Goal: Task Accomplishment & Management: Complete application form

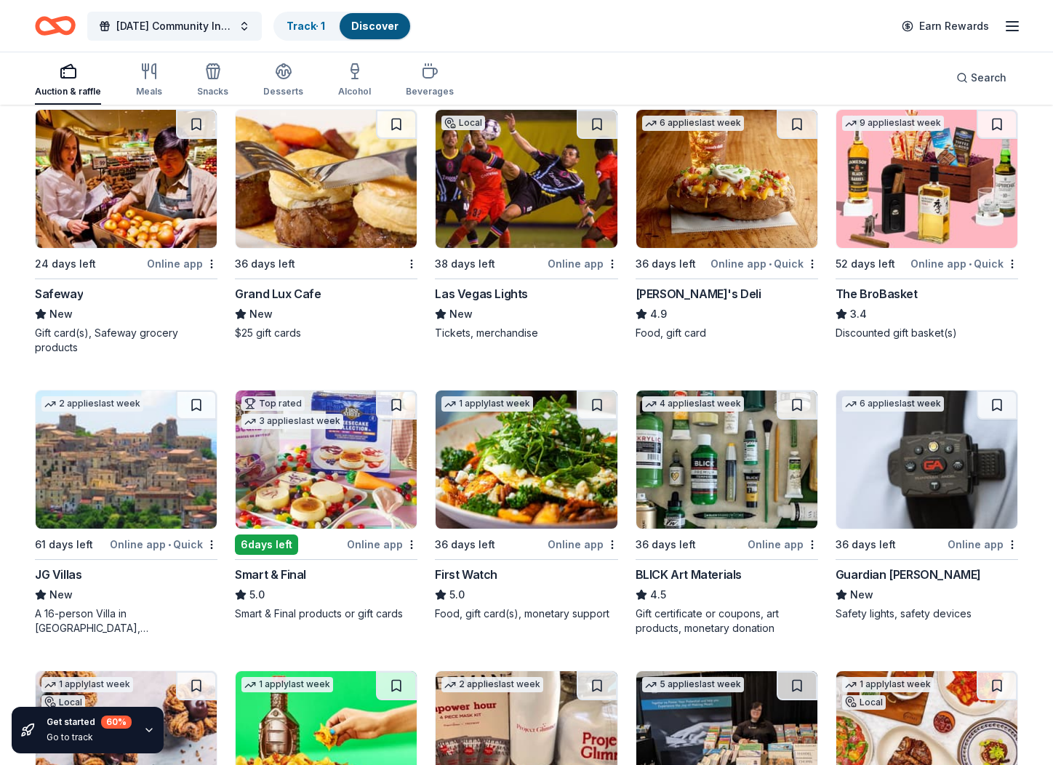
scroll to position [2955, 0]
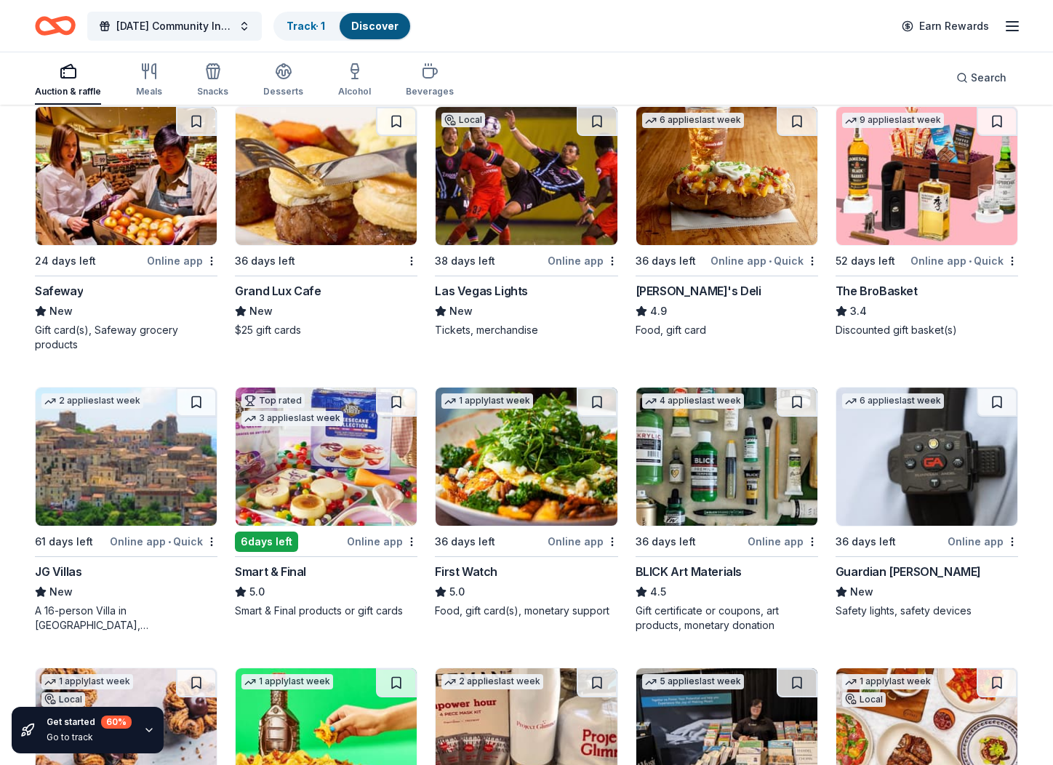
click at [165, 222] on img at bounding box center [126, 176] width 181 height 138
click at [358, 200] on img at bounding box center [326, 176] width 181 height 138
click at [547, 192] on img at bounding box center [526, 176] width 181 height 138
drag, startPoint x: 746, startPoint y: 211, endPoint x: 743, endPoint y: 191, distance: 20.6
click at [746, 211] on img at bounding box center [726, 176] width 181 height 138
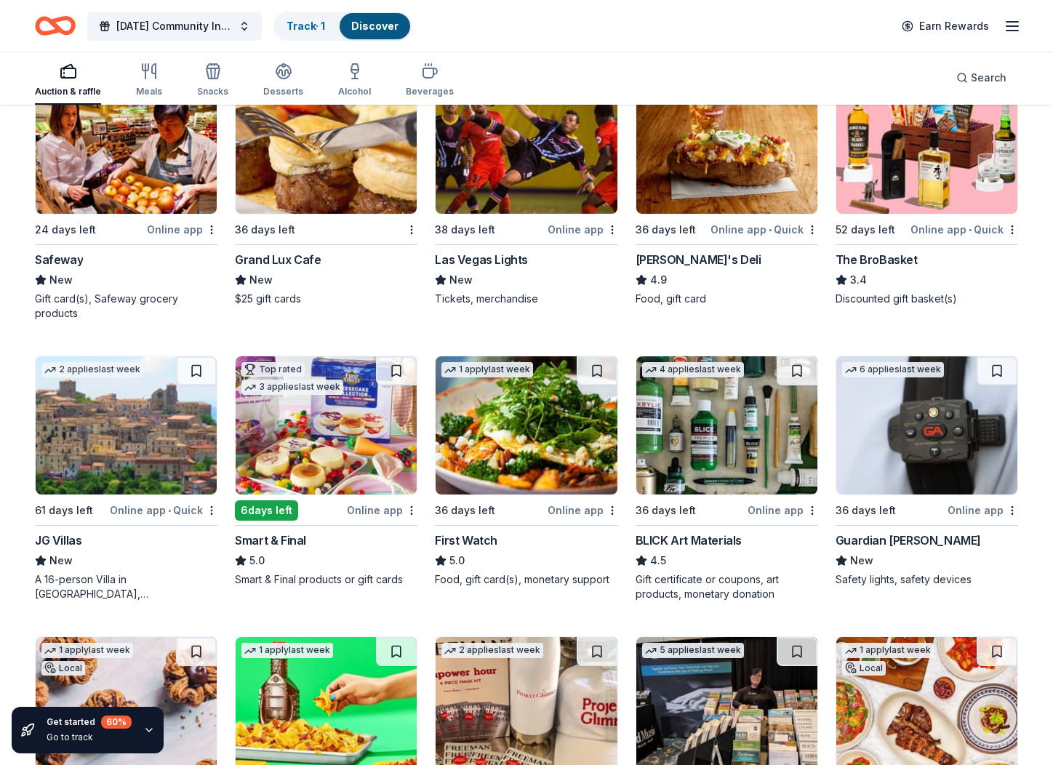
scroll to position [2992, 0]
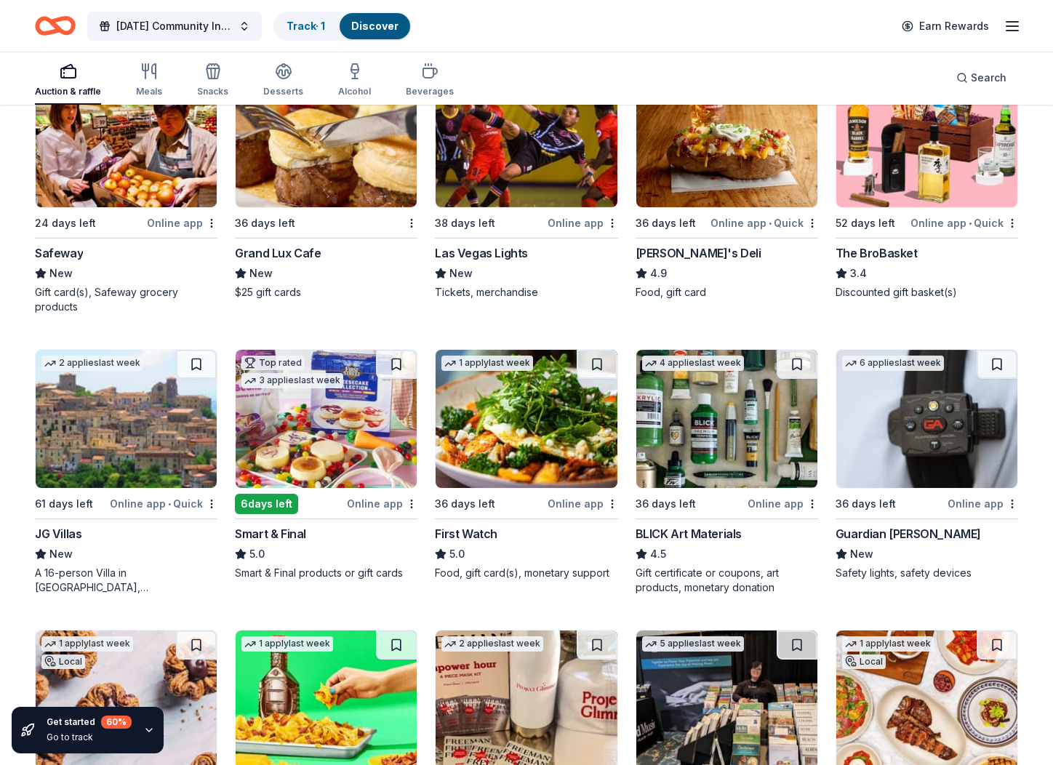
click at [936, 162] on img at bounding box center [926, 138] width 181 height 138
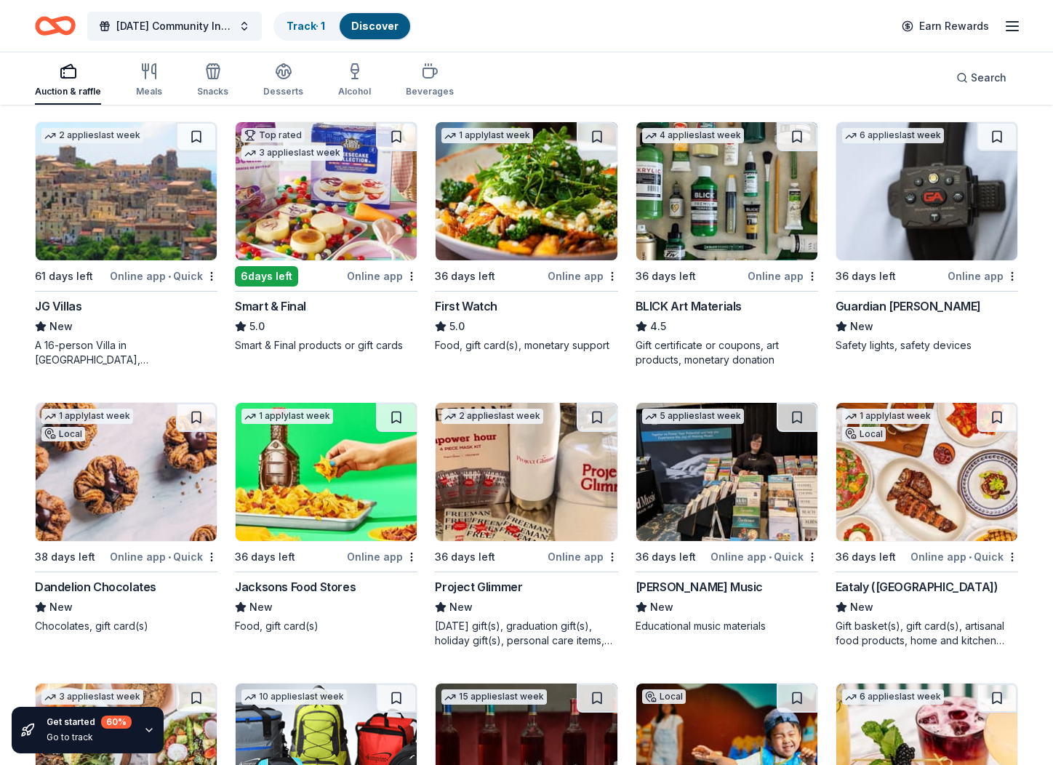
scroll to position [3222, 0]
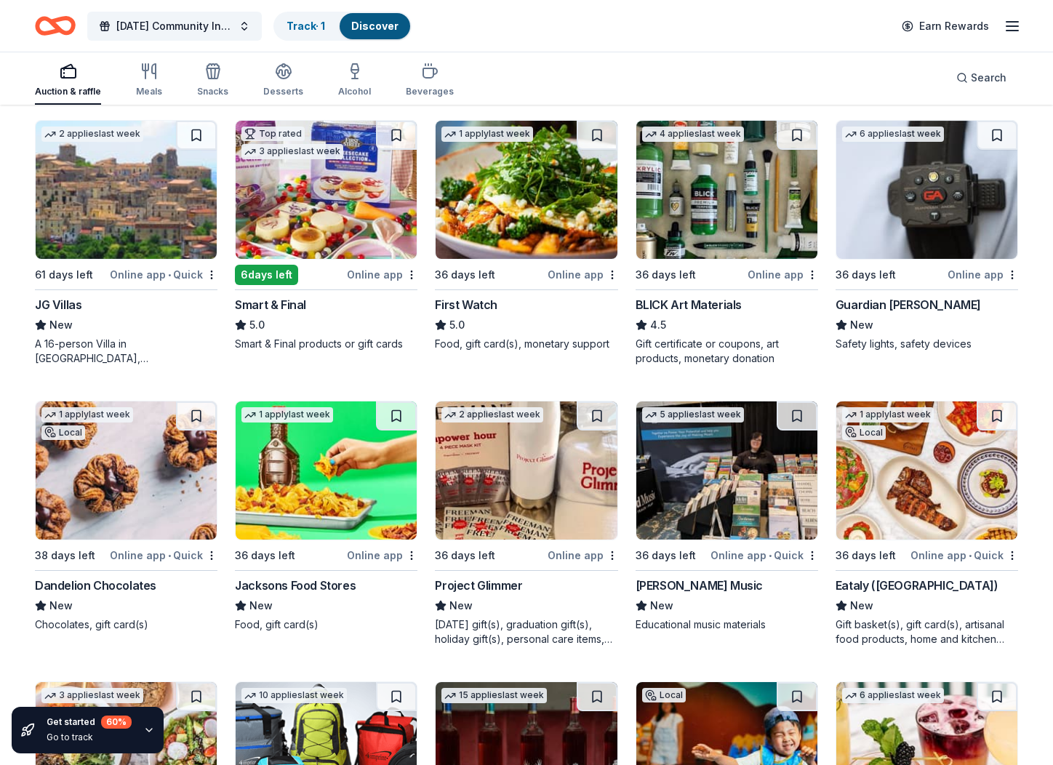
click at [328, 209] on img at bounding box center [326, 190] width 181 height 138
click at [530, 193] on img at bounding box center [526, 190] width 181 height 138
click at [912, 207] on img at bounding box center [926, 190] width 181 height 138
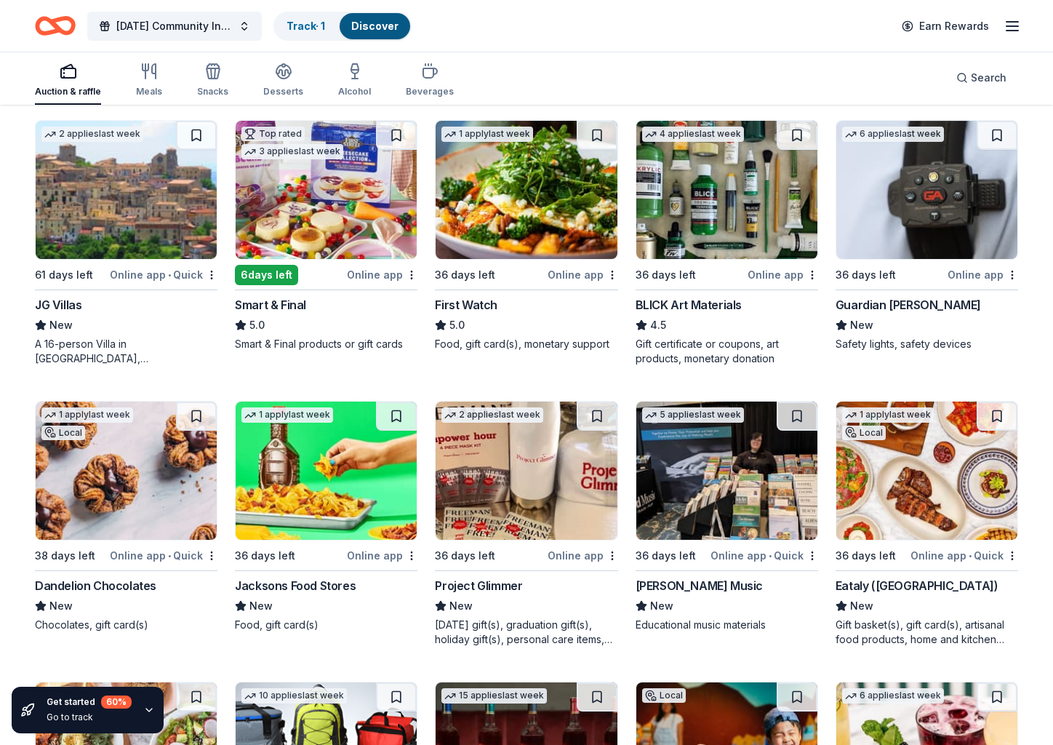
drag, startPoint x: 833, startPoint y: 305, endPoint x: 964, endPoint y: 308, distance: 131.0
drag, startPoint x: 959, startPoint y: 305, endPoint x: 930, endPoint y: 306, distance: 29.1
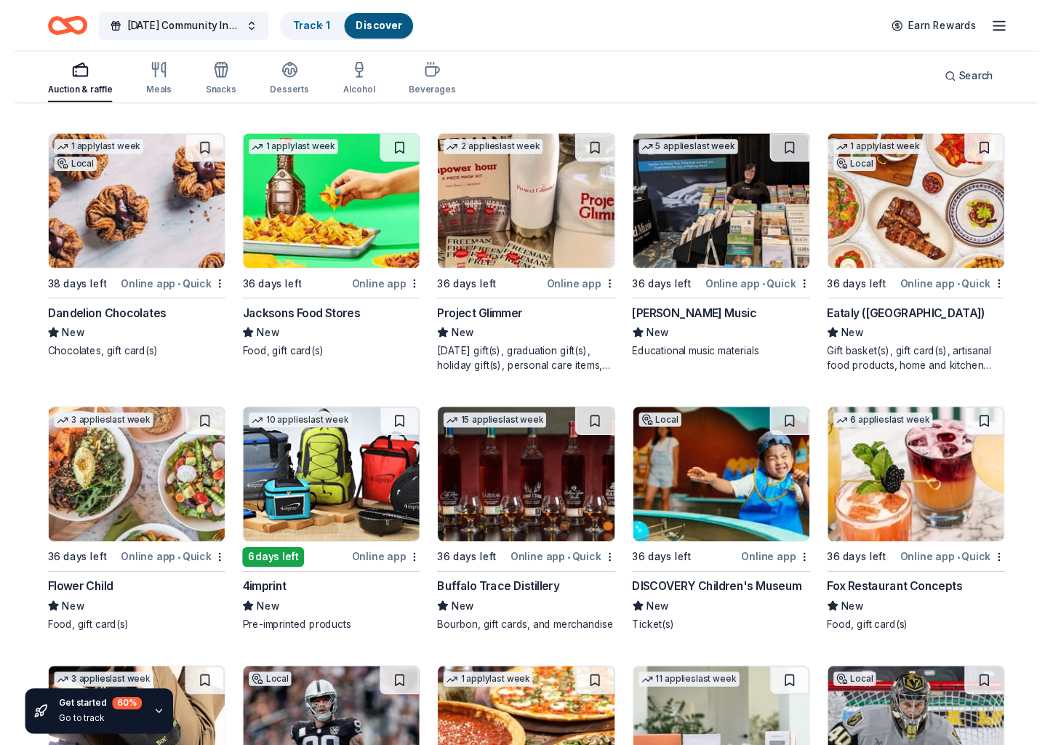
scroll to position [3486, 0]
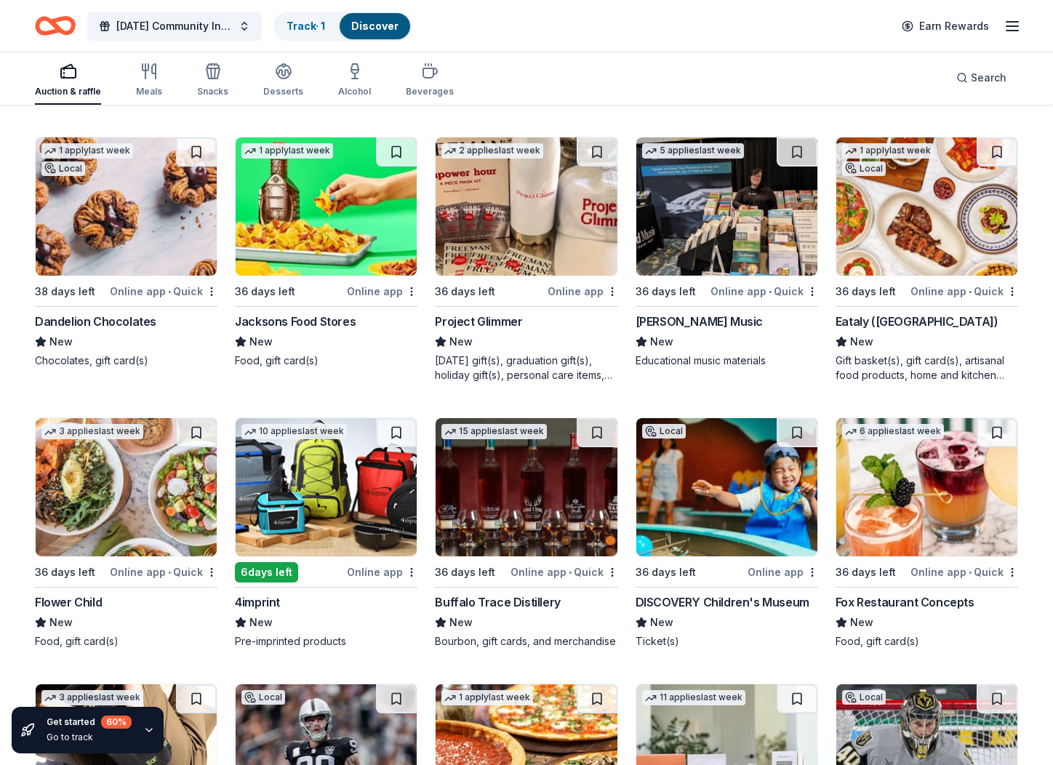
click at [133, 201] on img at bounding box center [126, 206] width 181 height 138
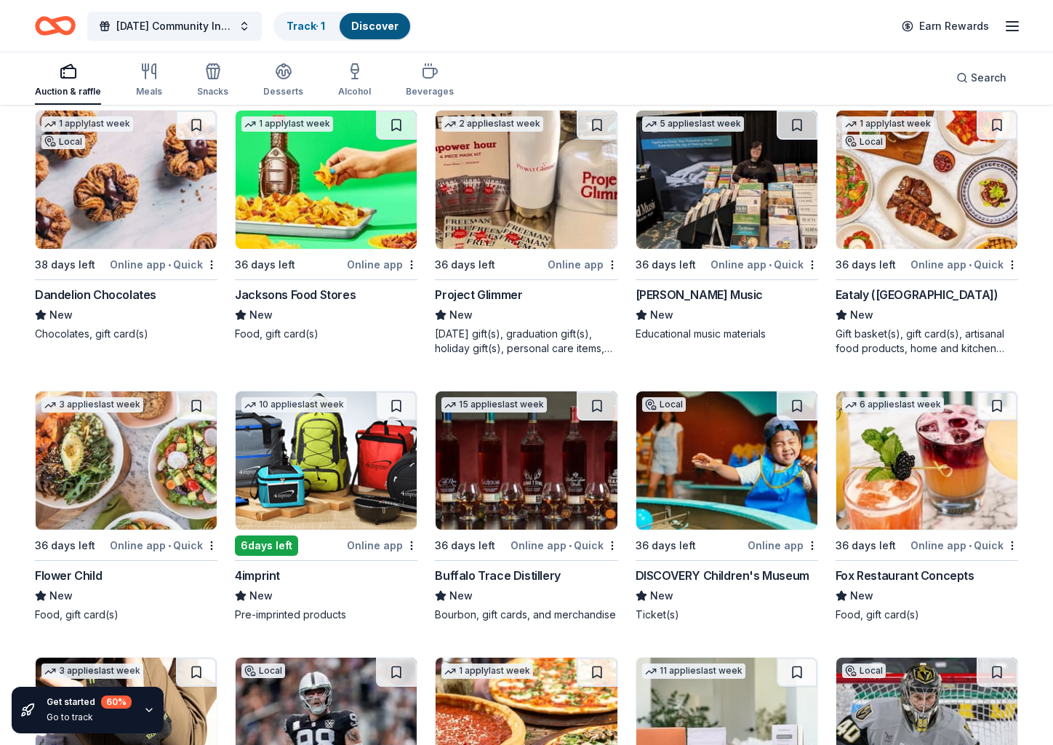
scroll to position [3507, 0]
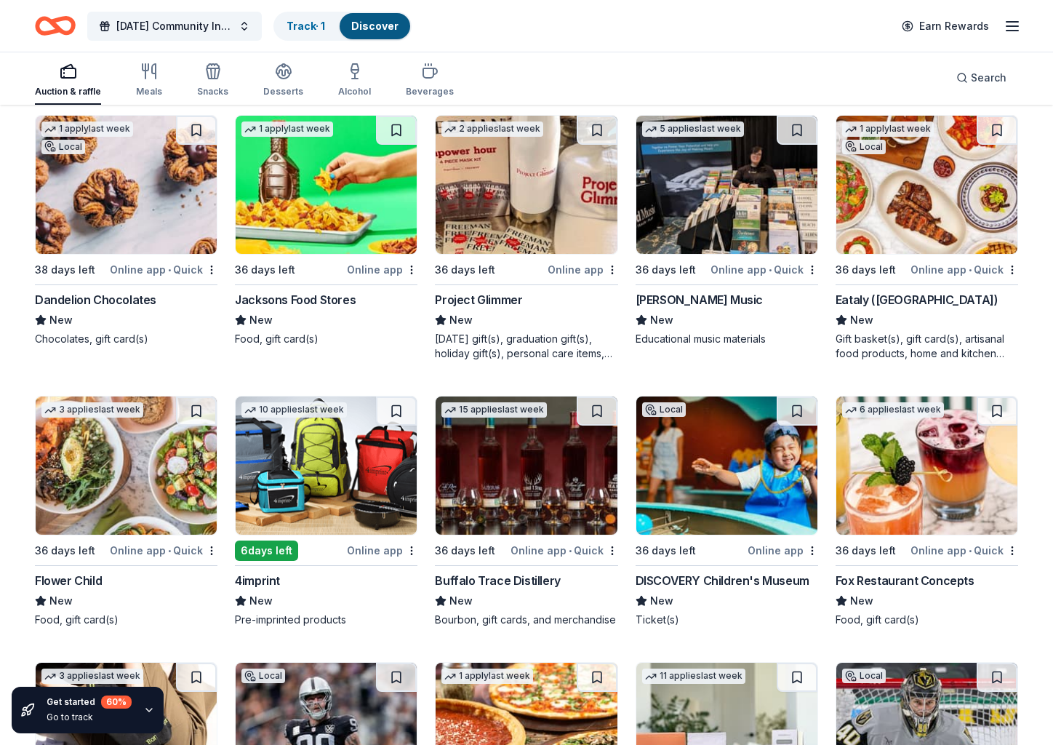
click at [309, 220] on img at bounding box center [326, 185] width 181 height 138
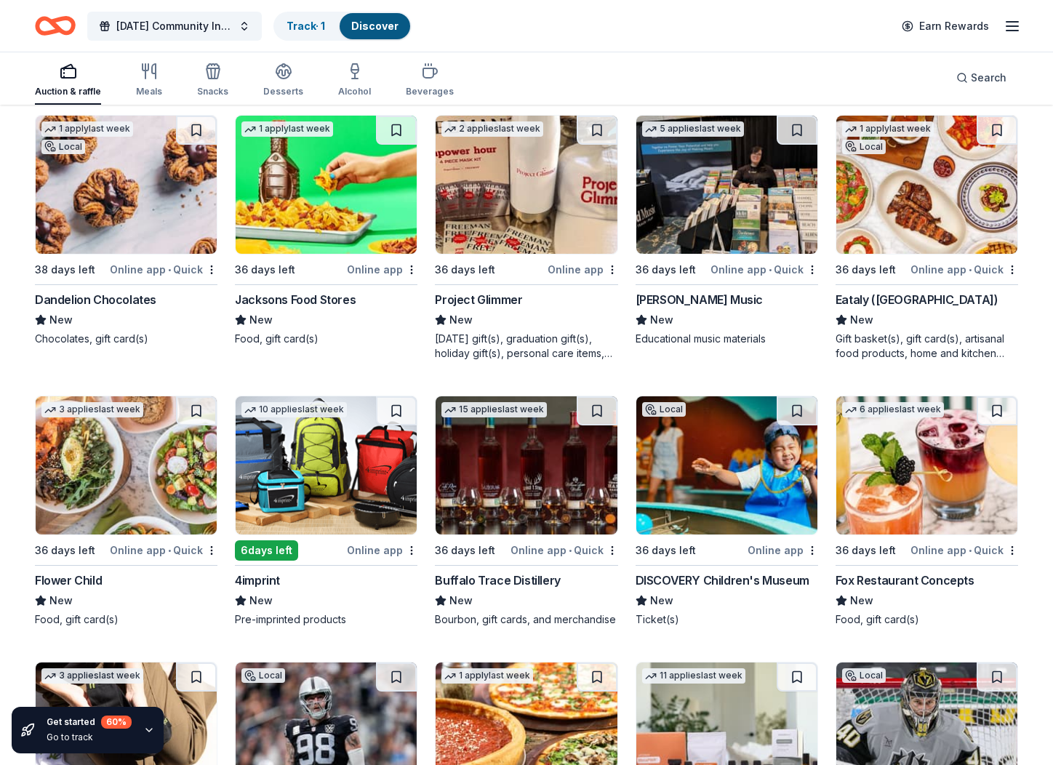
click at [746, 223] on img at bounding box center [726, 185] width 181 height 138
click at [928, 219] on img at bounding box center [926, 185] width 181 height 138
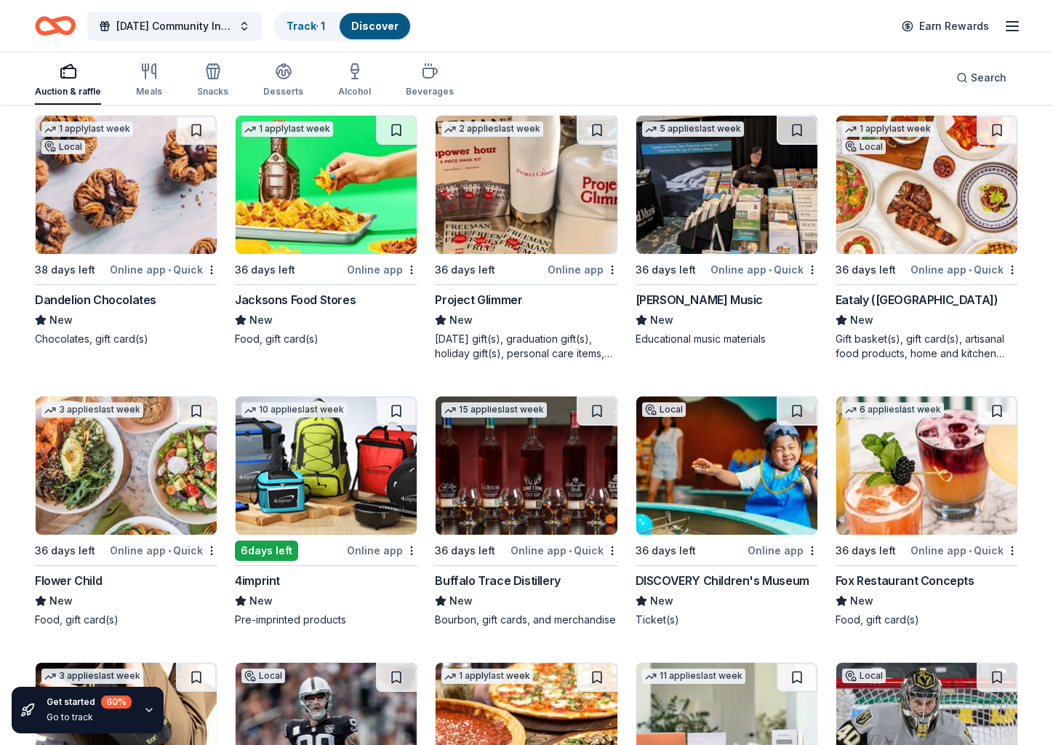
click at [137, 492] on img at bounding box center [126, 465] width 181 height 138
click at [403, 484] on img at bounding box center [326, 465] width 181 height 138
click at [780, 516] on img at bounding box center [726, 465] width 181 height 138
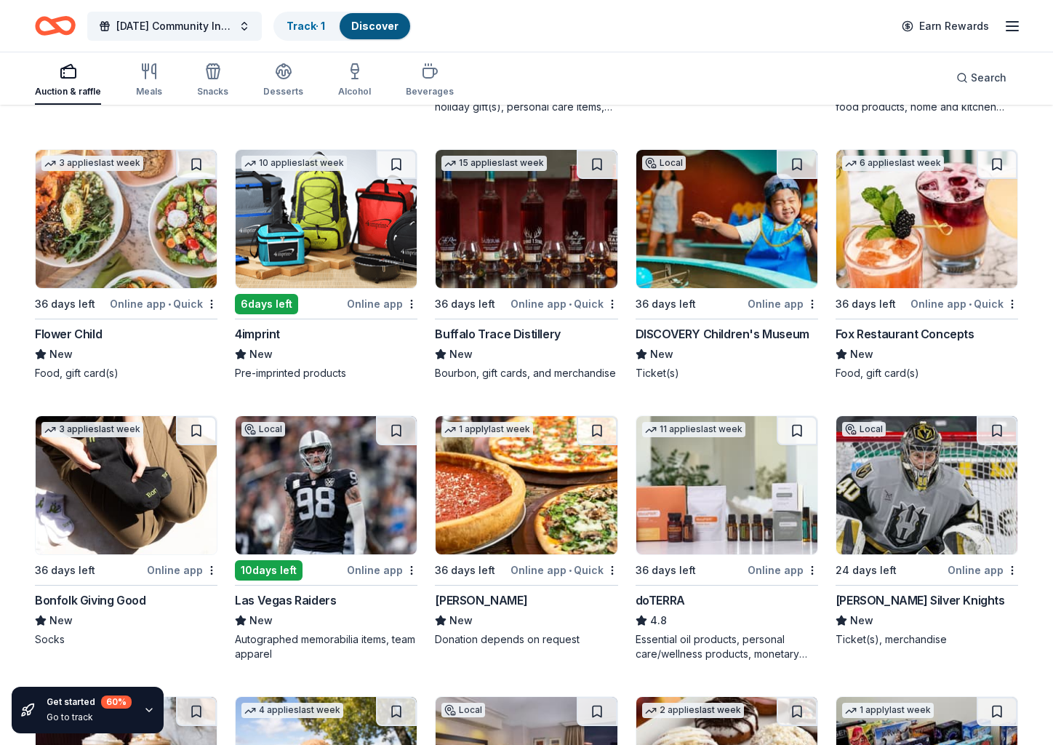
scroll to position [3756, 0]
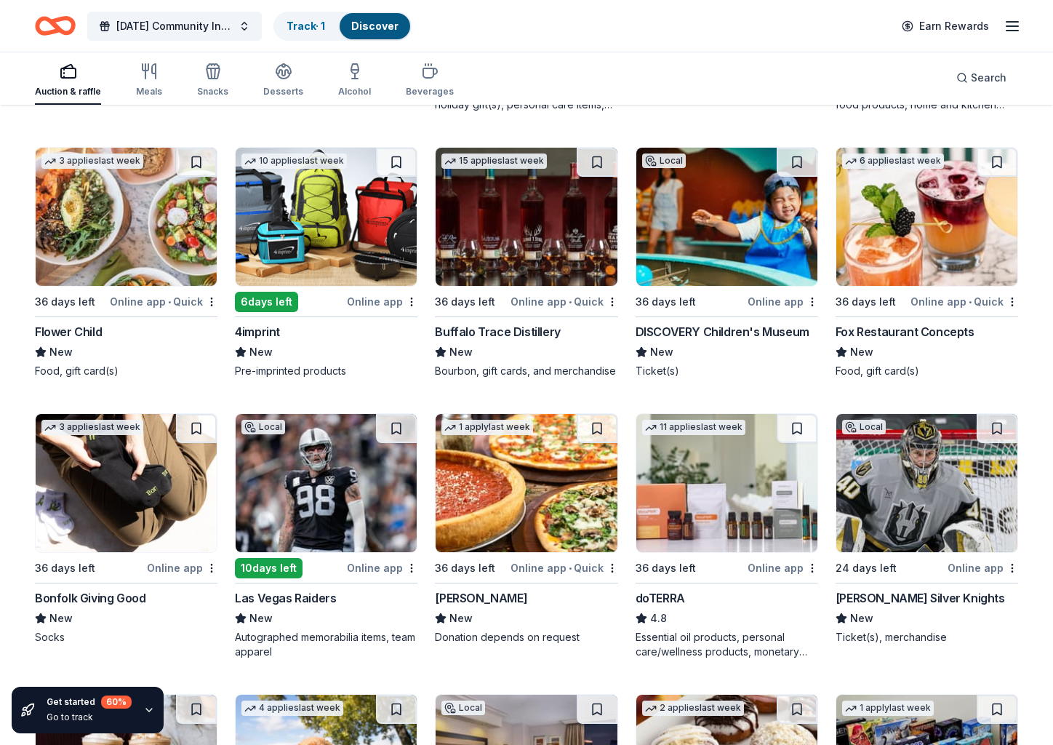
click at [944, 220] on img at bounding box center [926, 217] width 181 height 138
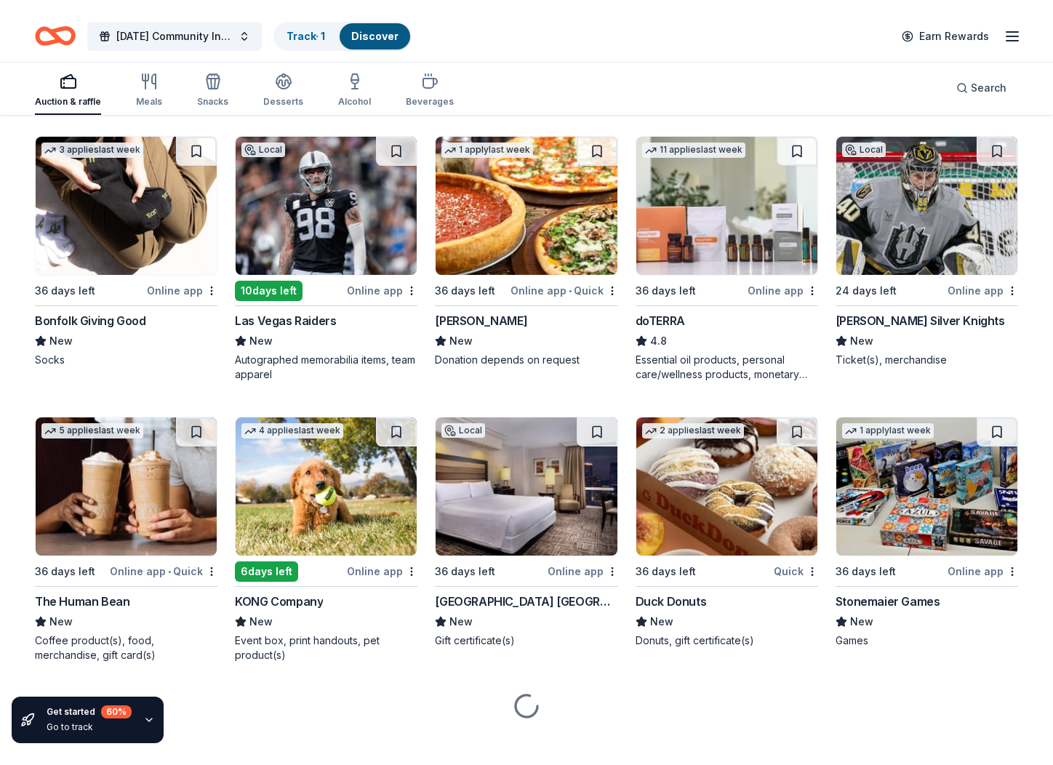
scroll to position [4044, 0]
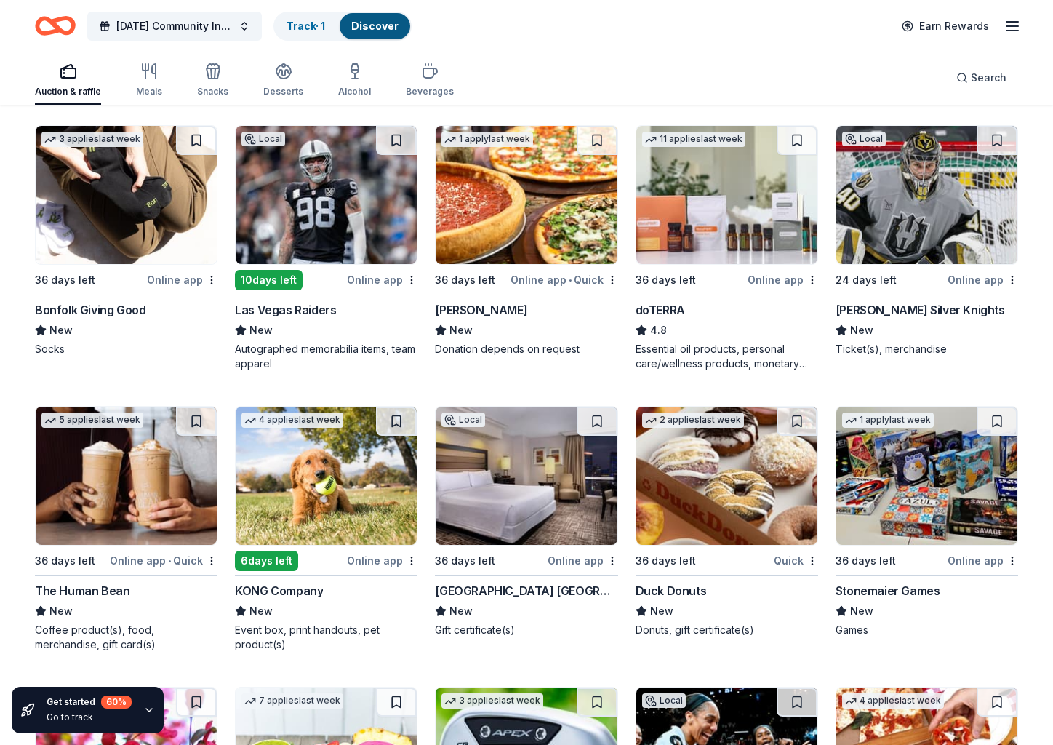
click at [135, 207] on img at bounding box center [126, 195] width 181 height 138
click at [308, 218] on img at bounding box center [326, 195] width 181 height 138
click at [559, 229] on img at bounding box center [526, 195] width 181 height 138
click at [718, 229] on img at bounding box center [726, 195] width 181 height 138
click at [915, 217] on img at bounding box center [926, 195] width 181 height 138
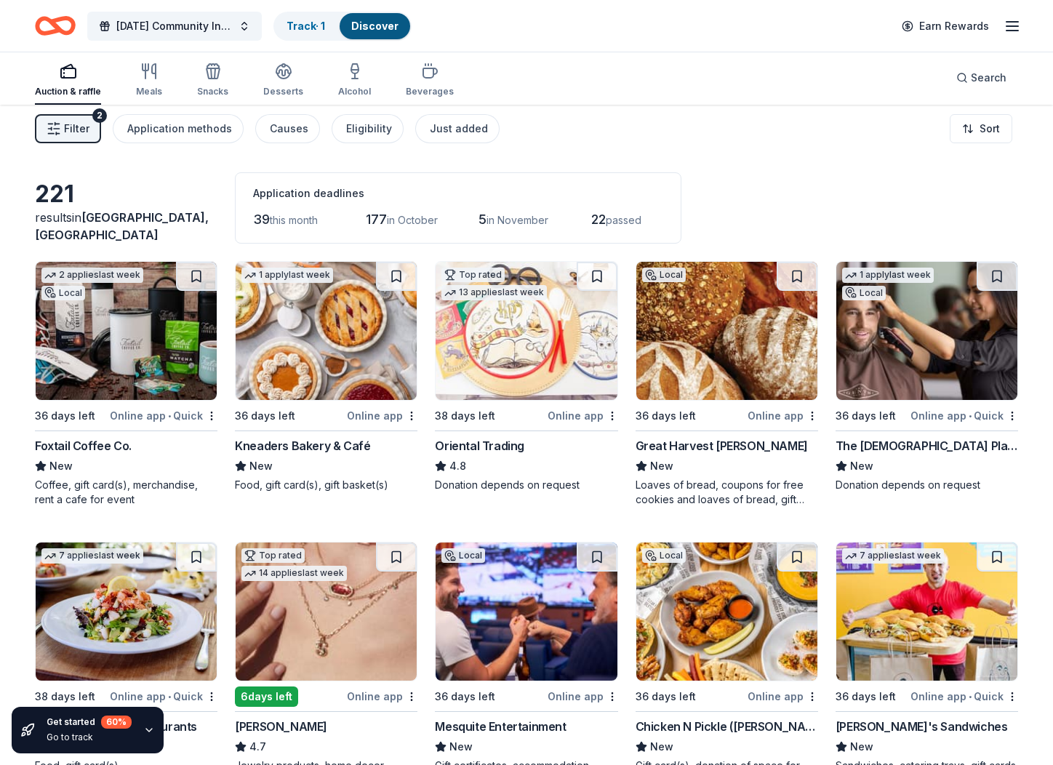
scroll to position [6, 0]
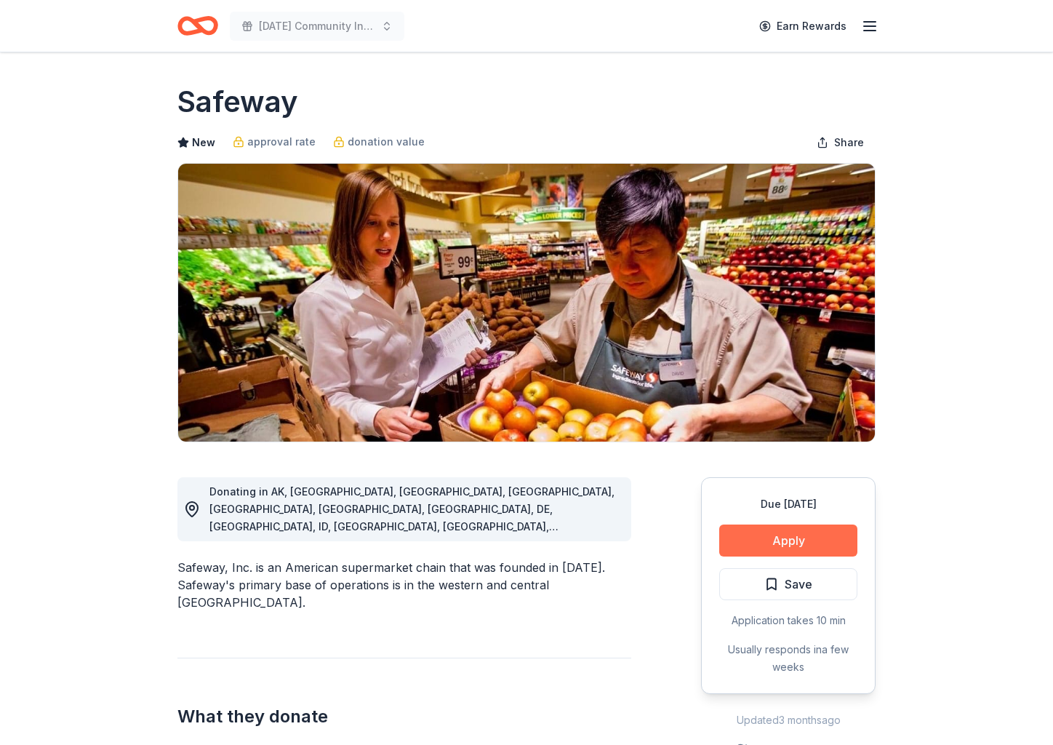
click at [799, 541] on button "Apply" at bounding box center [788, 540] width 138 height 32
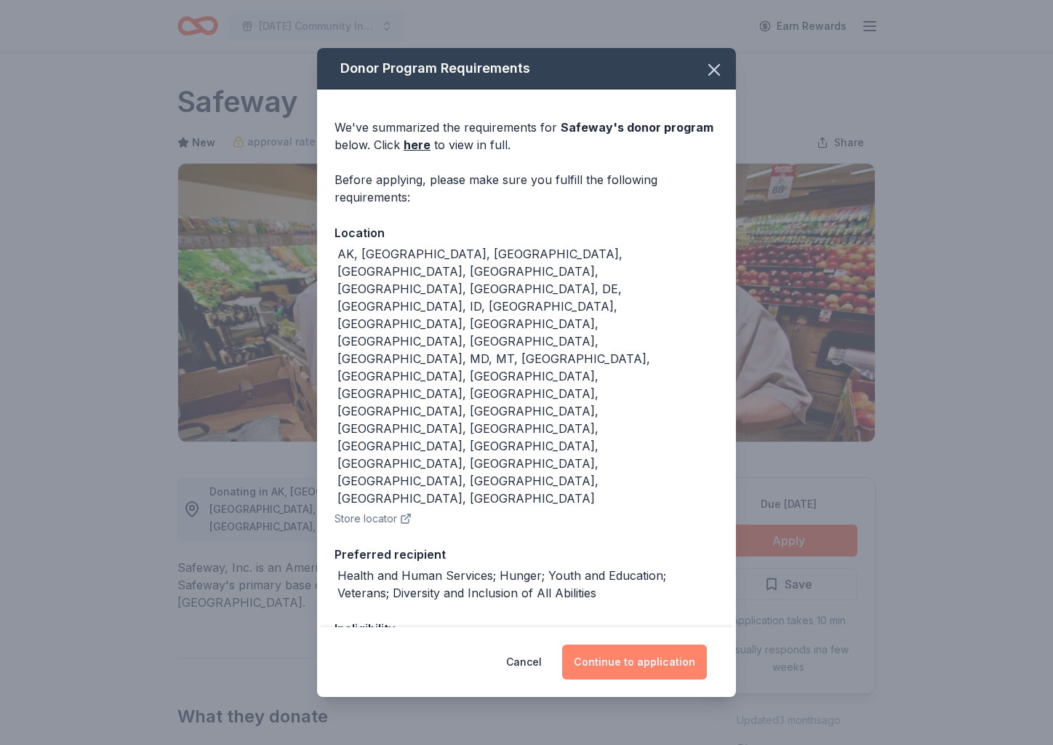
click at [637, 644] on div "Cancel Continue to application" at bounding box center [526, 662] width 419 height 70
click at [628, 659] on button "Continue to application" at bounding box center [634, 661] width 145 height 35
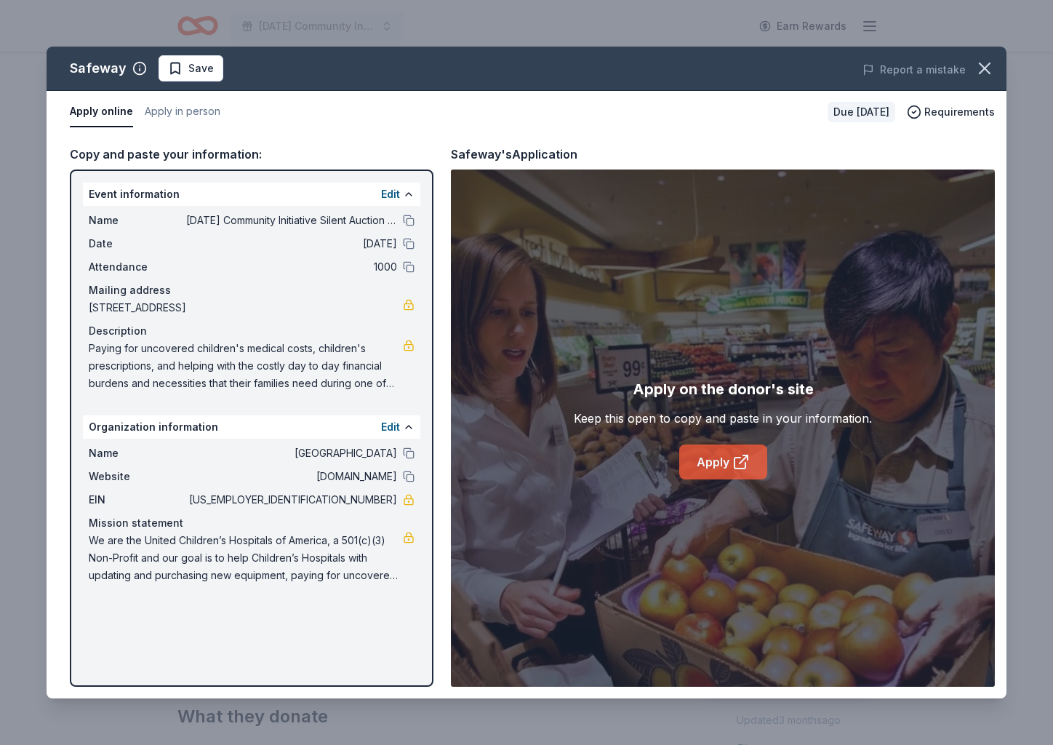
click at [714, 462] on link "Apply" at bounding box center [723, 461] width 88 height 35
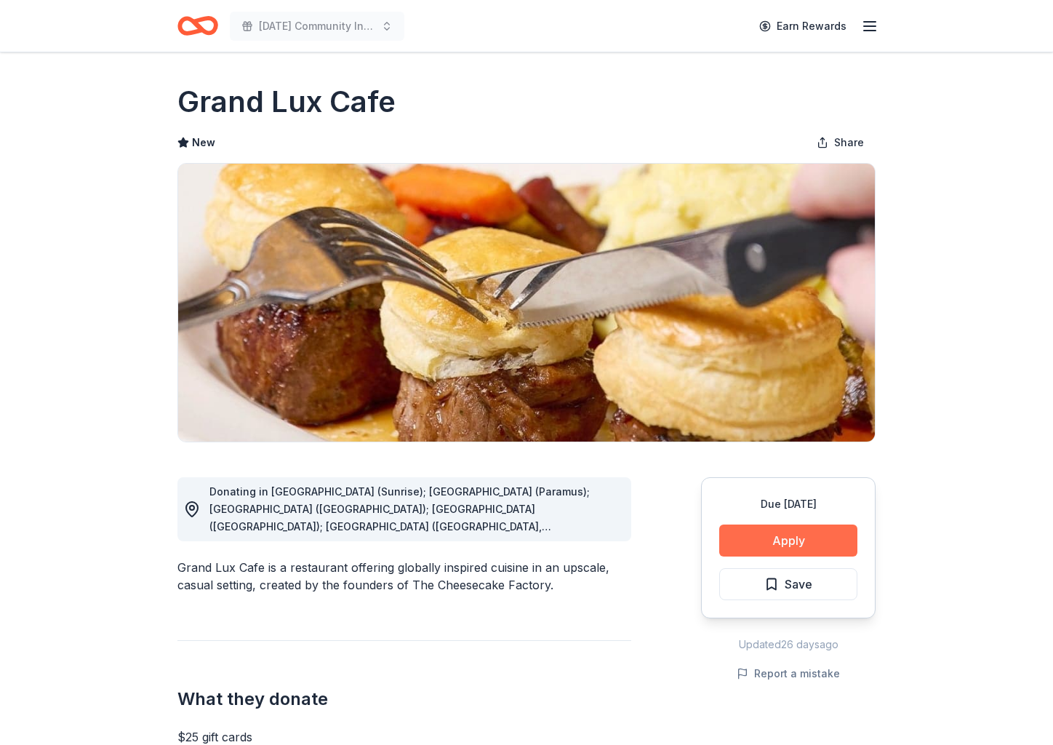
click at [796, 545] on button "Apply" at bounding box center [788, 540] width 138 height 32
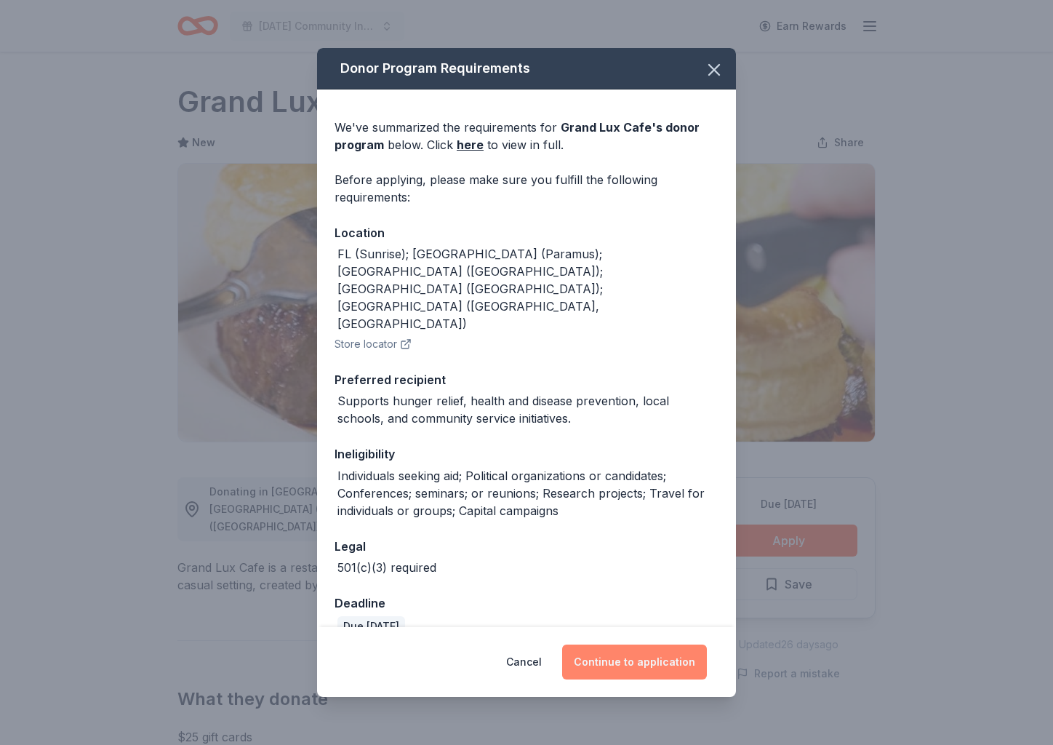
click at [642, 652] on button "Continue to application" at bounding box center [634, 661] width 145 height 35
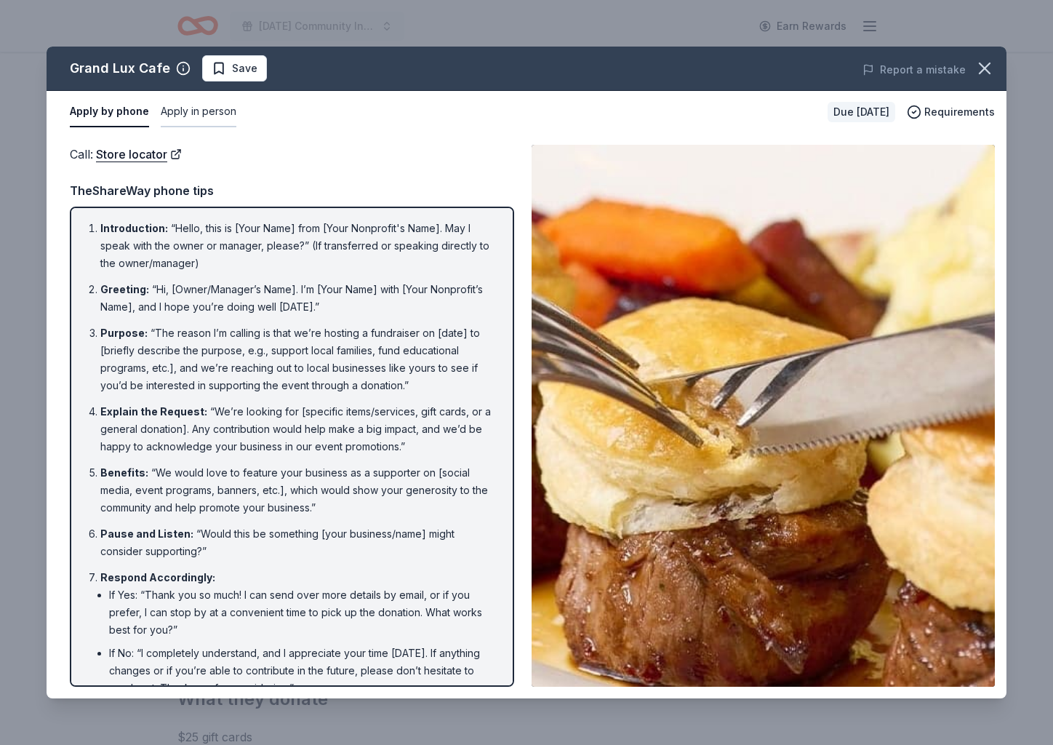
click at [223, 113] on button "Apply in person" at bounding box center [199, 112] width 76 height 31
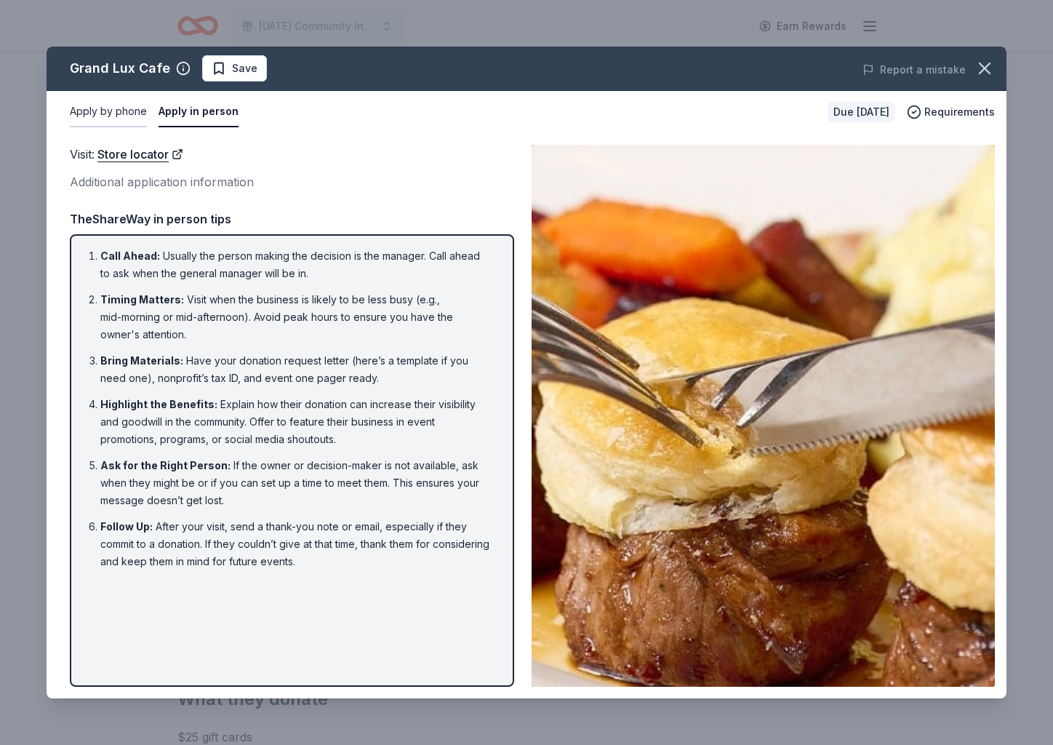
click at [108, 103] on button "Apply by phone" at bounding box center [108, 112] width 77 height 31
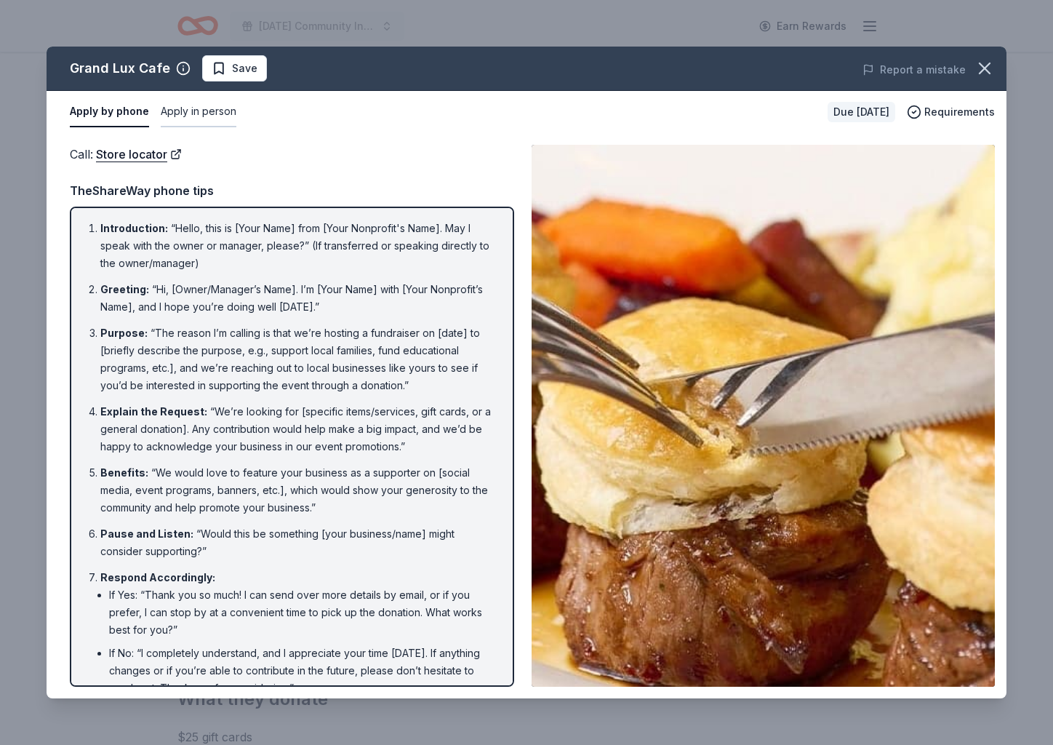
click at [189, 112] on button "Apply in person" at bounding box center [199, 112] width 76 height 31
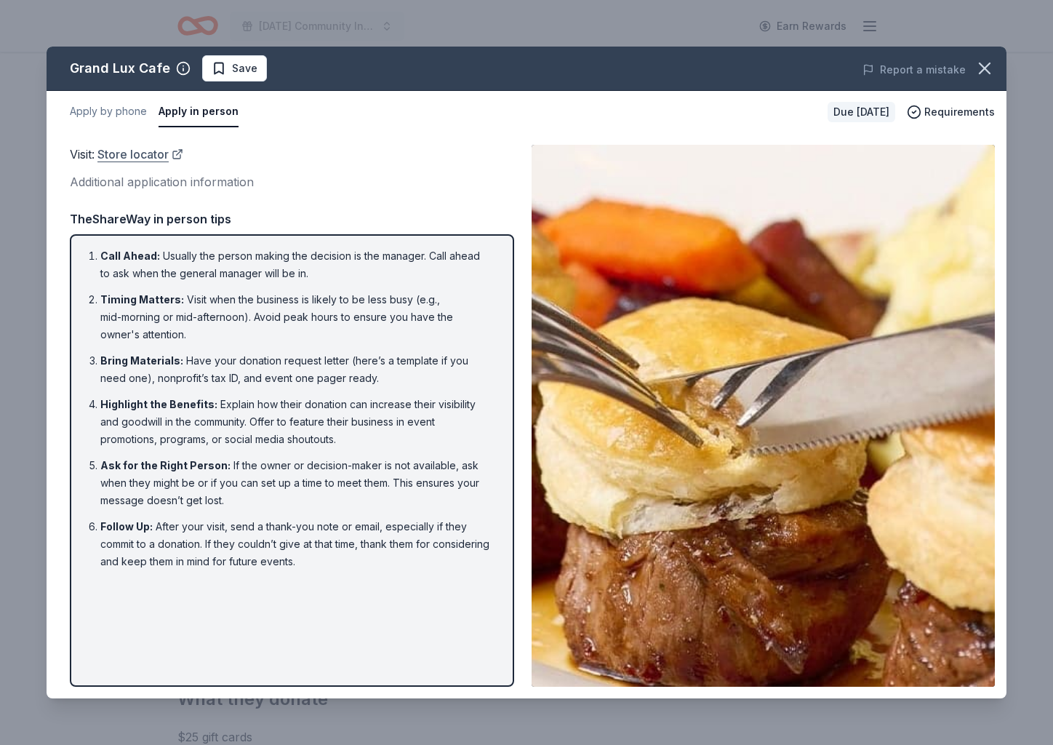
click at [120, 156] on link "Store locator" at bounding box center [140, 154] width 86 height 19
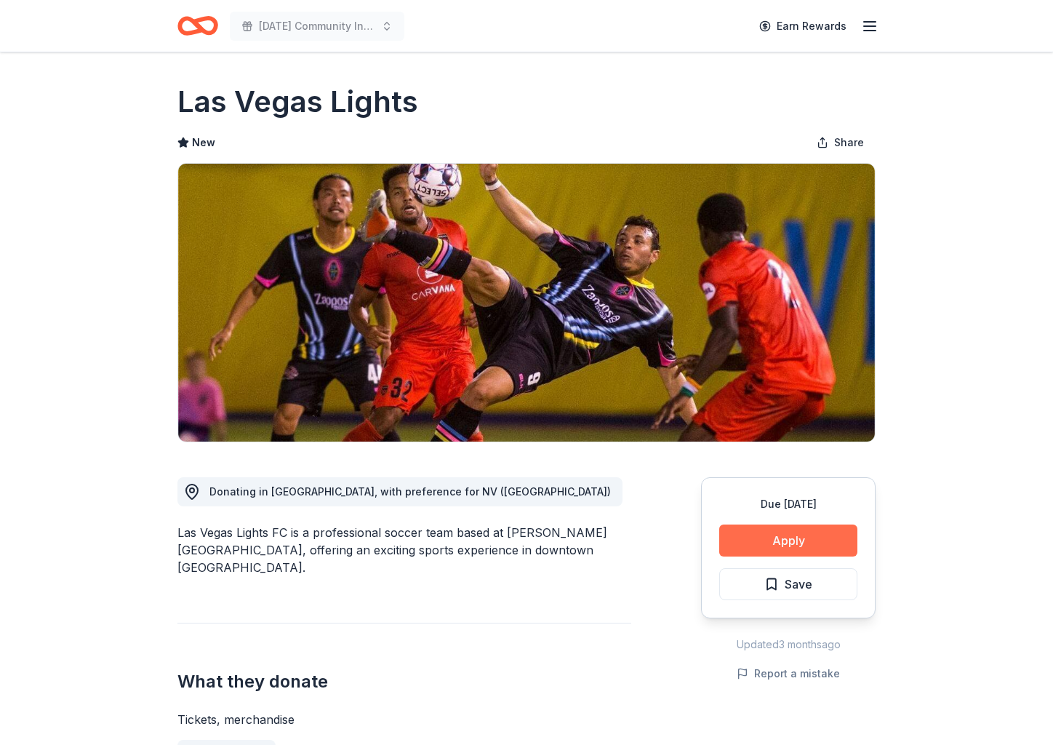
click at [777, 542] on button "Apply" at bounding box center [788, 540] width 138 height 32
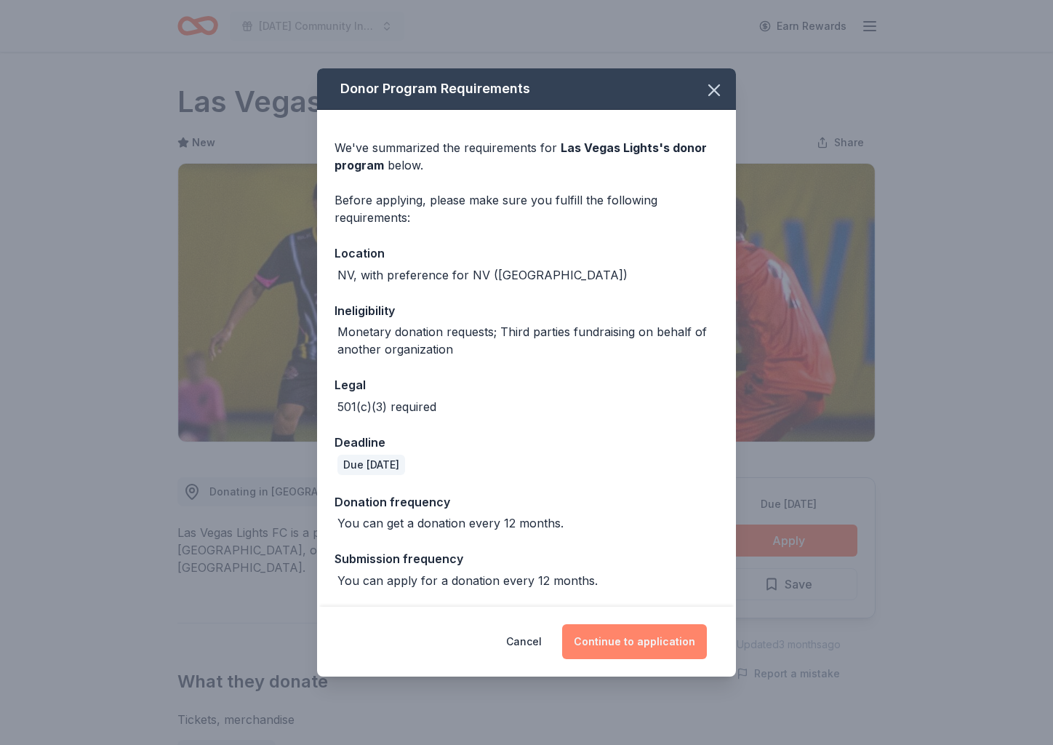
click at [644, 639] on button "Continue to application" at bounding box center [634, 641] width 145 height 35
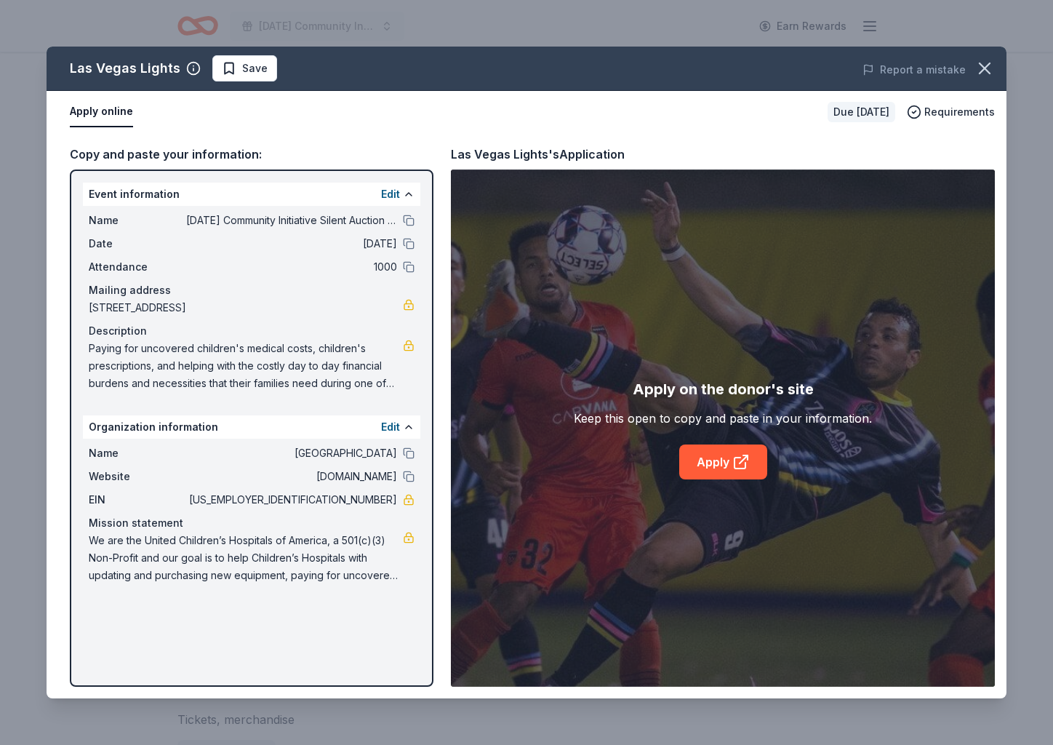
drag, startPoint x: 723, startPoint y: 470, endPoint x: 700, endPoint y: 480, distance: 24.7
click at [718, 474] on link "Apply" at bounding box center [723, 461] width 88 height 35
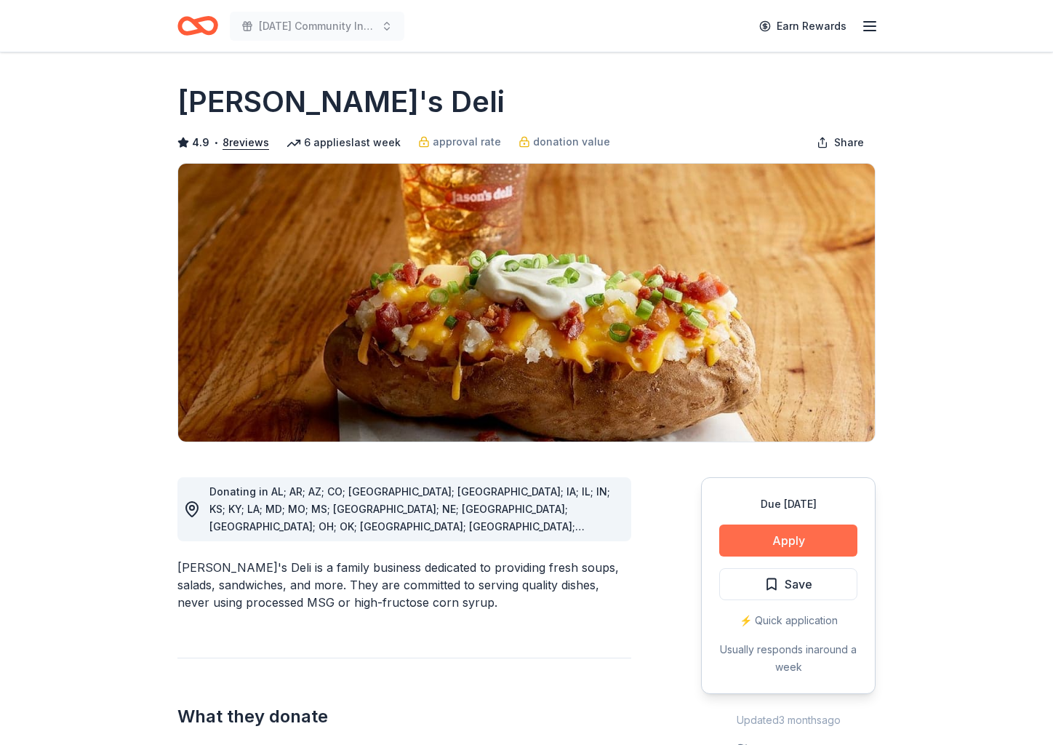
click at [762, 537] on button "Apply" at bounding box center [788, 540] width 138 height 32
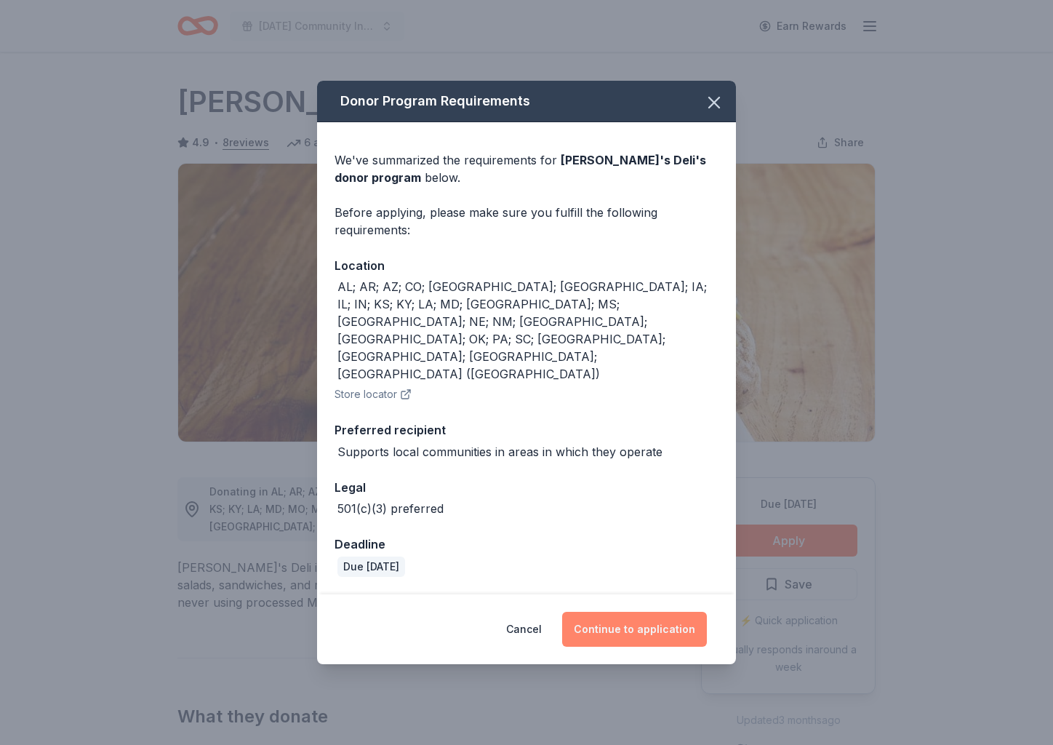
click at [679, 612] on button "Continue to application" at bounding box center [634, 629] width 145 height 35
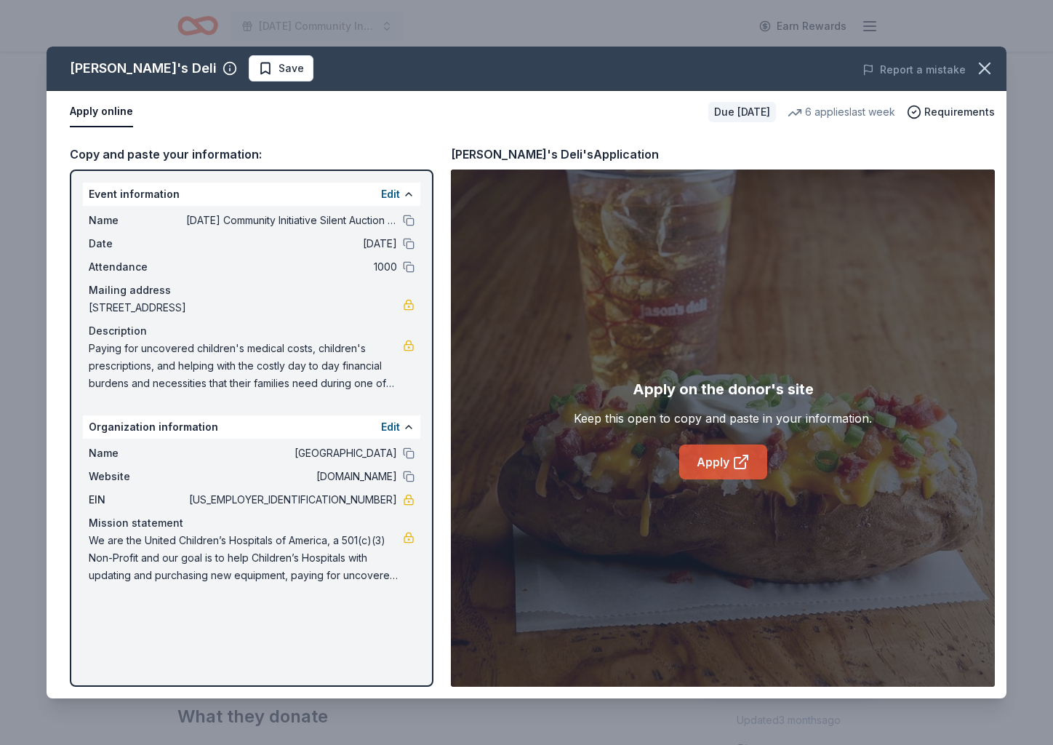
click at [727, 455] on link "Apply" at bounding box center [723, 461] width 88 height 35
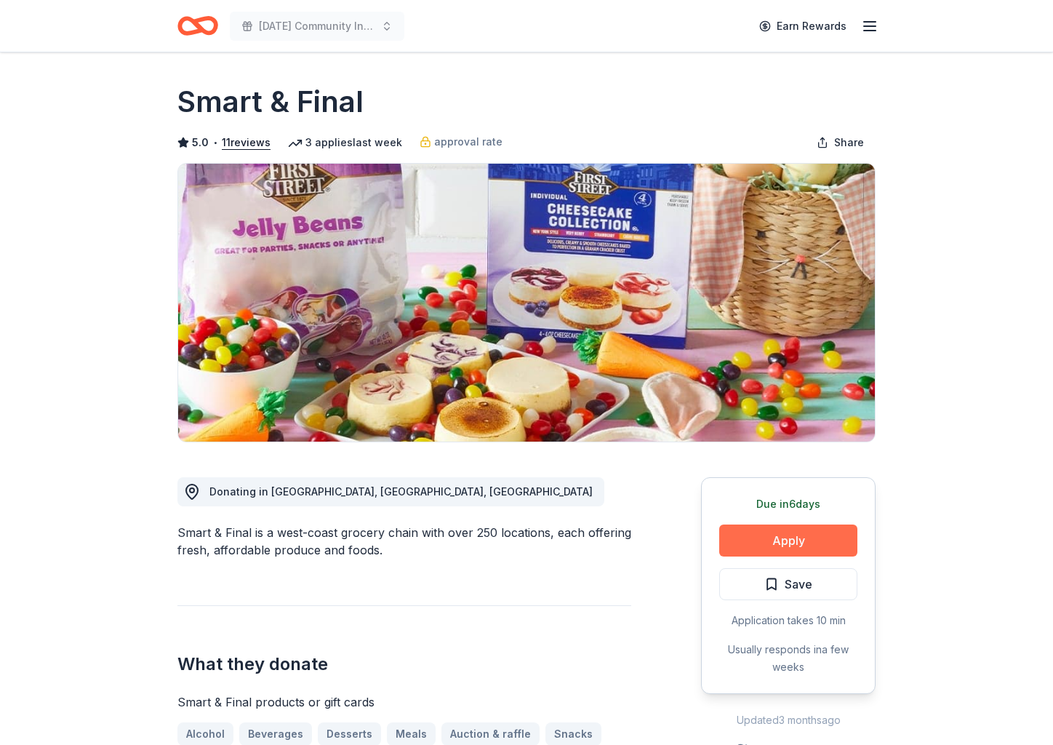
click at [786, 535] on button "Apply" at bounding box center [788, 540] width 138 height 32
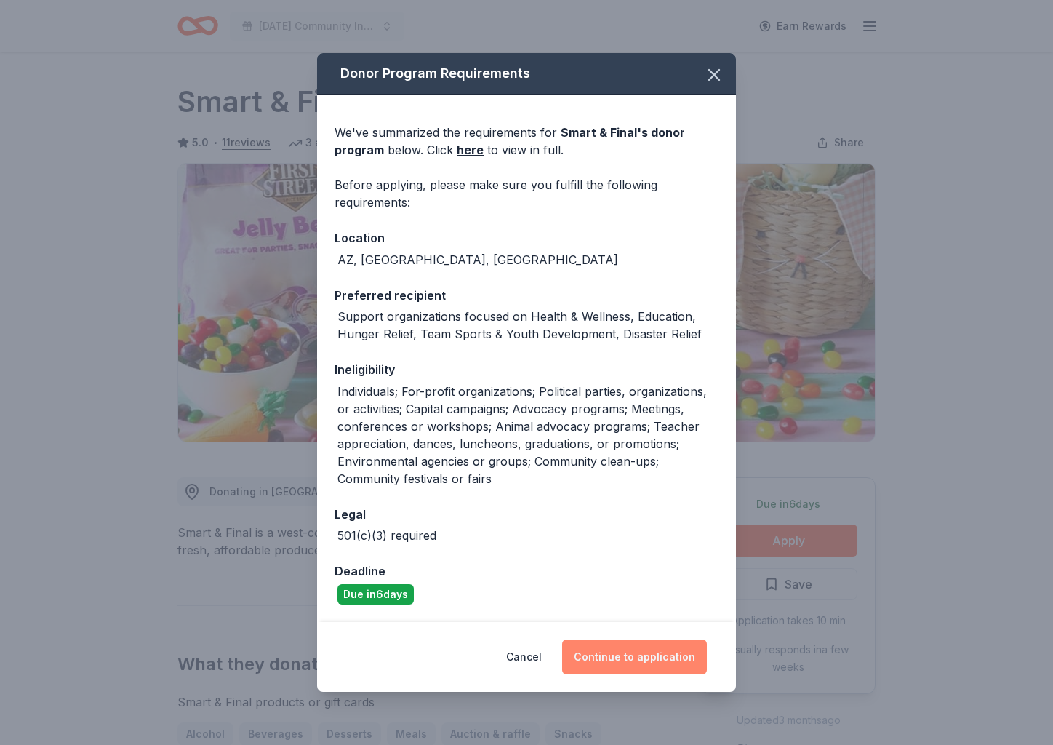
click at [691, 651] on button "Continue to application" at bounding box center [634, 656] width 145 height 35
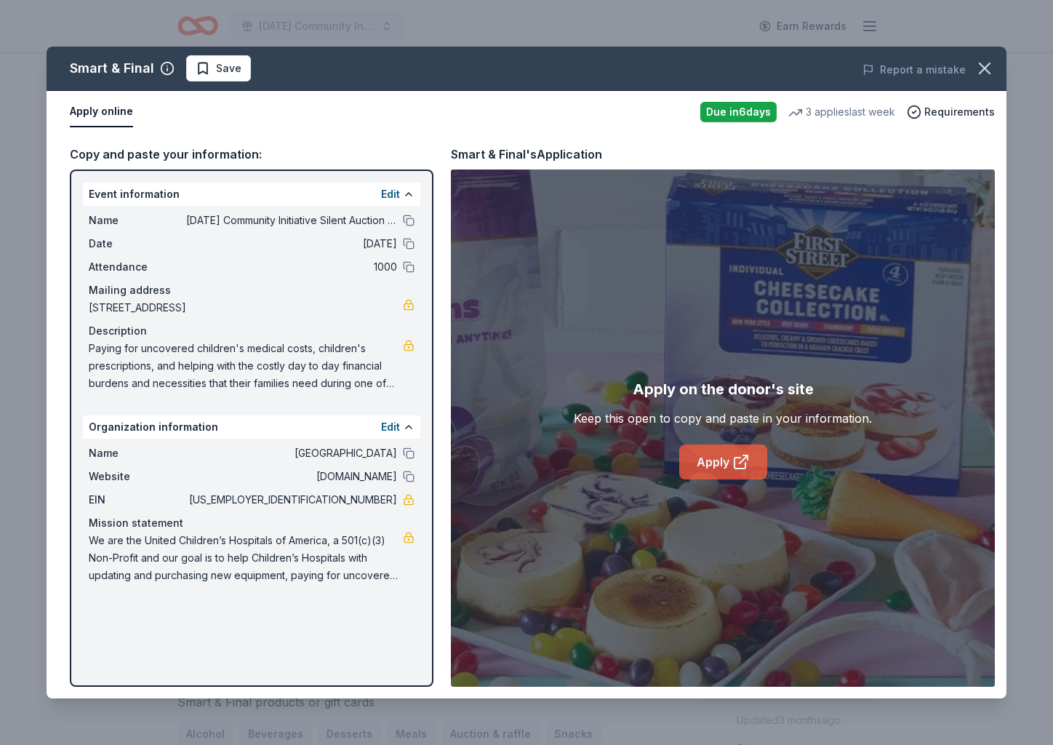
click at [727, 460] on link "Apply" at bounding box center [723, 461] width 88 height 35
drag, startPoint x: 986, startPoint y: 70, endPoint x: 946, endPoint y: 91, distance: 44.6
click at [986, 70] on icon "button" at bounding box center [985, 68] width 10 height 10
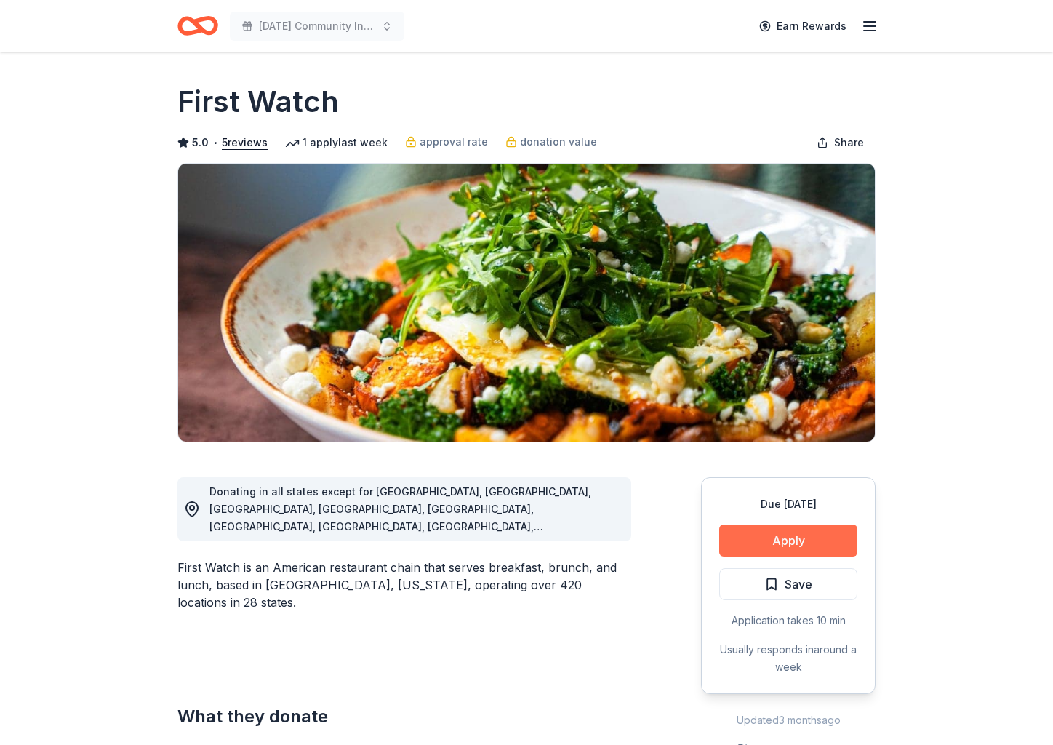
click at [801, 547] on button "Apply" at bounding box center [788, 540] width 138 height 32
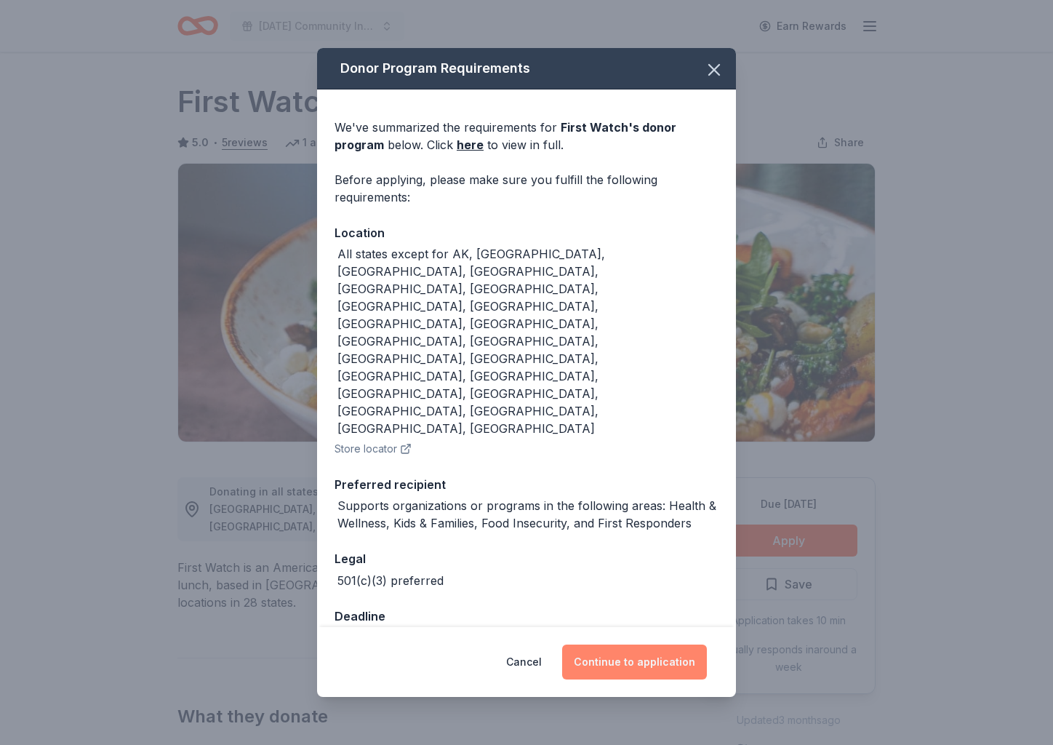
click at [623, 644] on button "Continue to application" at bounding box center [634, 661] width 145 height 35
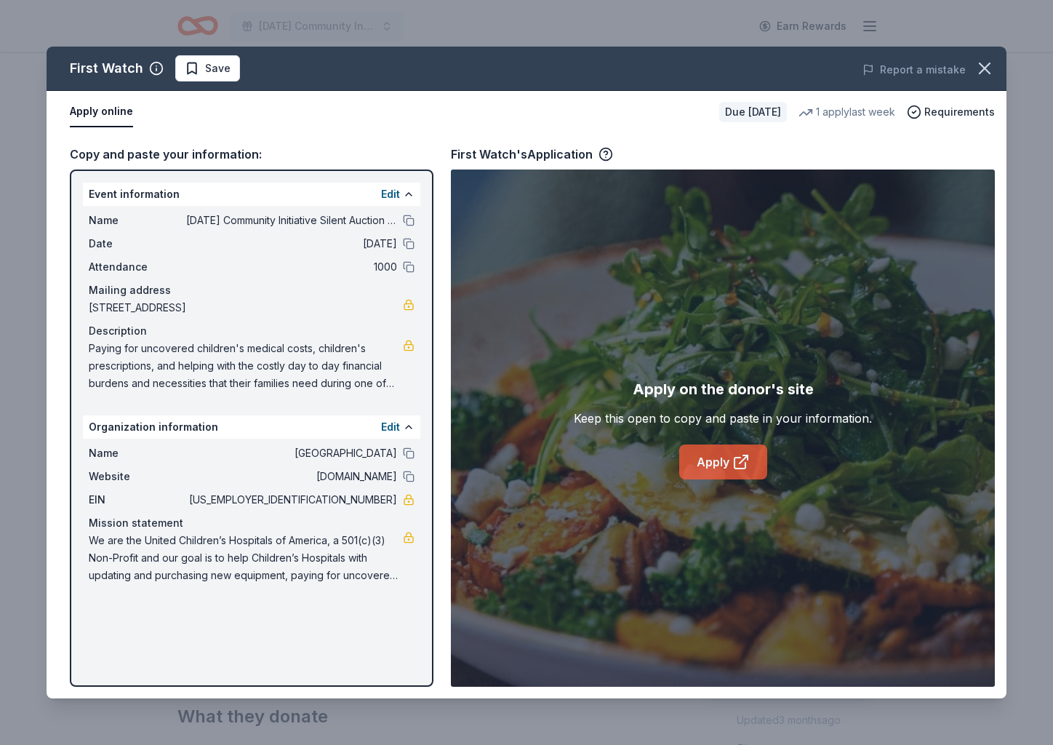
drag, startPoint x: 713, startPoint y: 460, endPoint x: 698, endPoint y: 460, distance: 14.6
click at [708, 460] on link "Apply" at bounding box center [723, 461] width 88 height 35
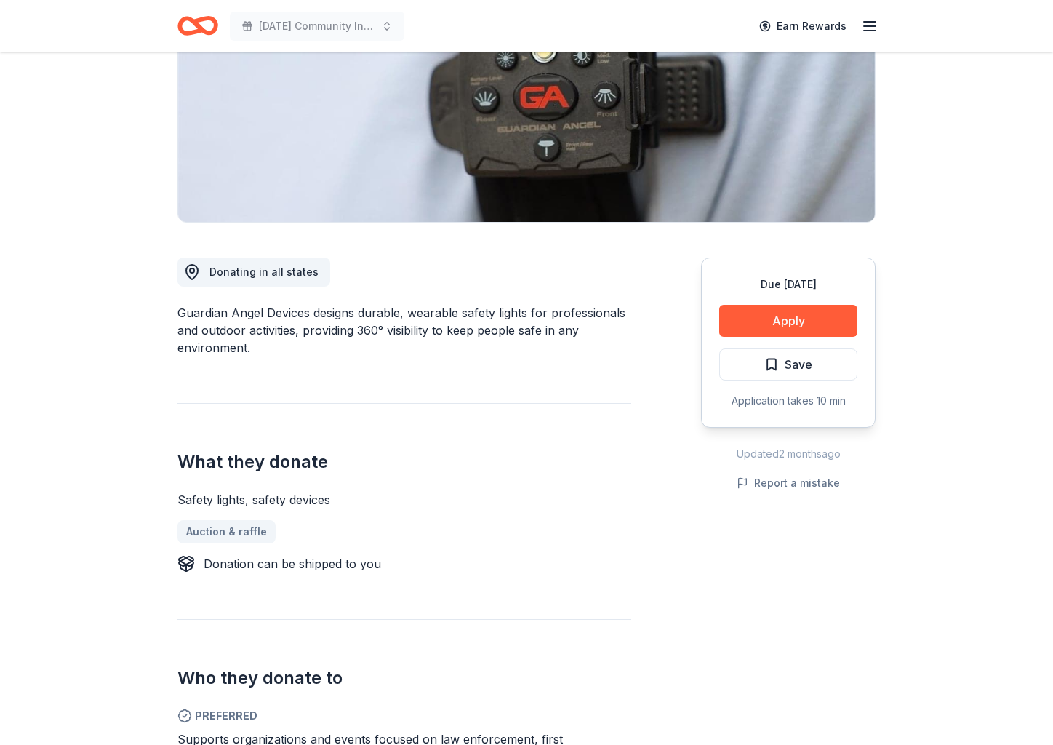
scroll to position [220, 0]
click at [819, 324] on button "Apply" at bounding box center [788, 320] width 138 height 32
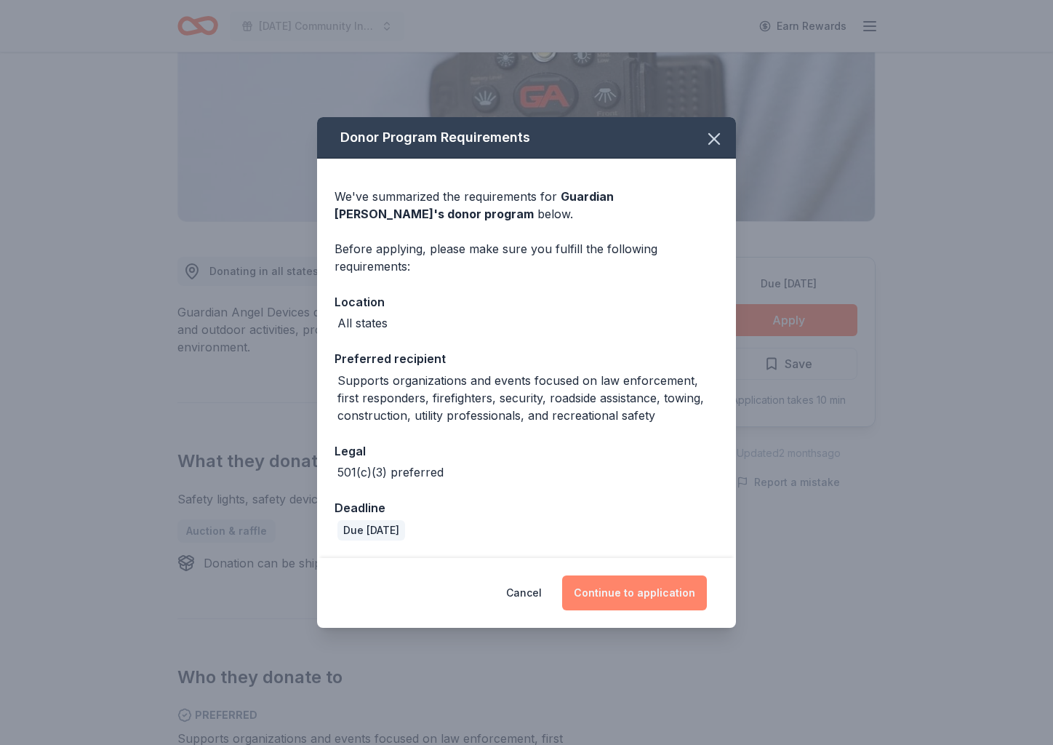
click at [641, 594] on button "Continue to application" at bounding box center [634, 592] width 145 height 35
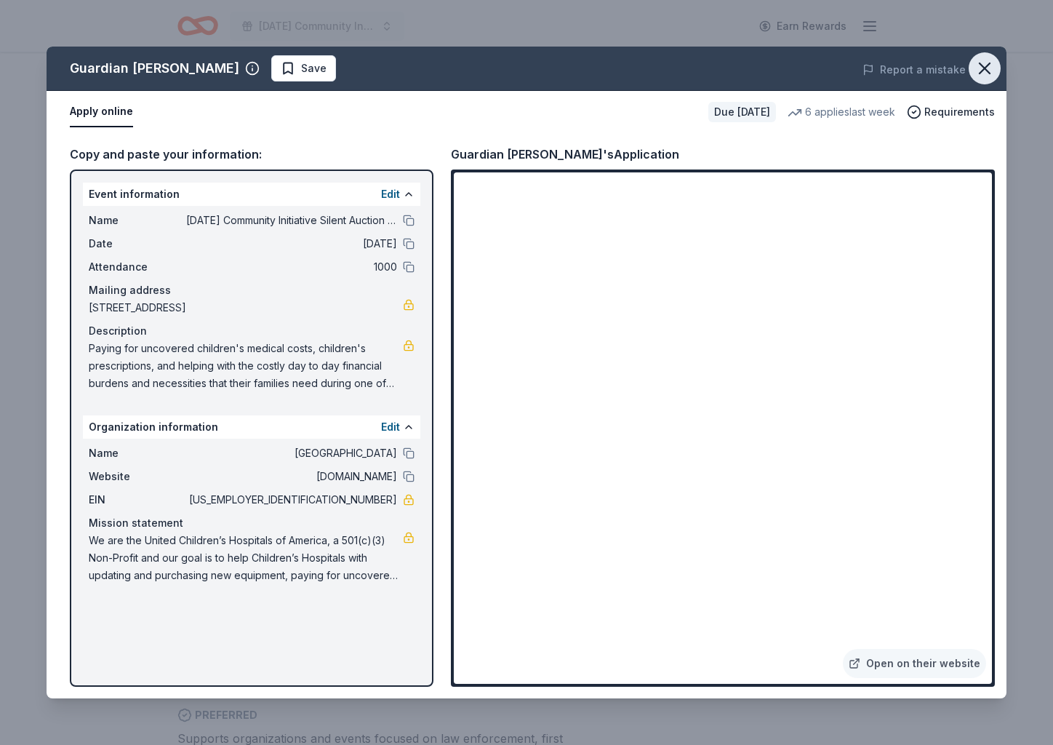
click at [985, 65] on icon "button" at bounding box center [985, 68] width 20 height 20
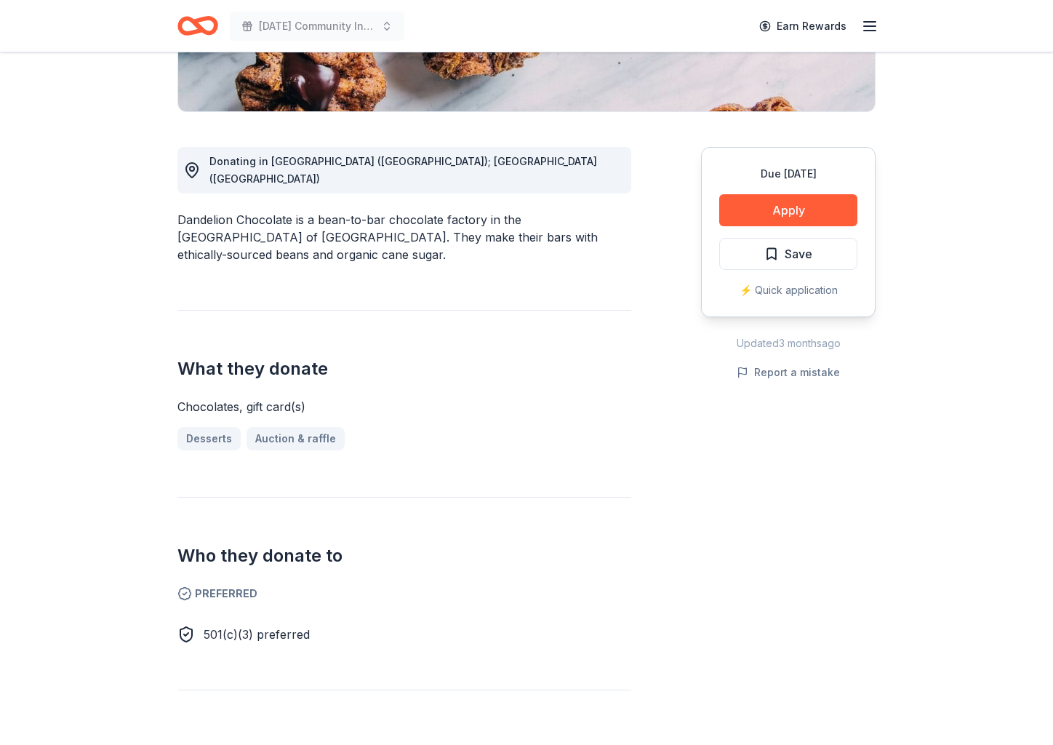
scroll to position [331, 0]
click at [807, 206] on button "Apply" at bounding box center [788, 209] width 138 height 32
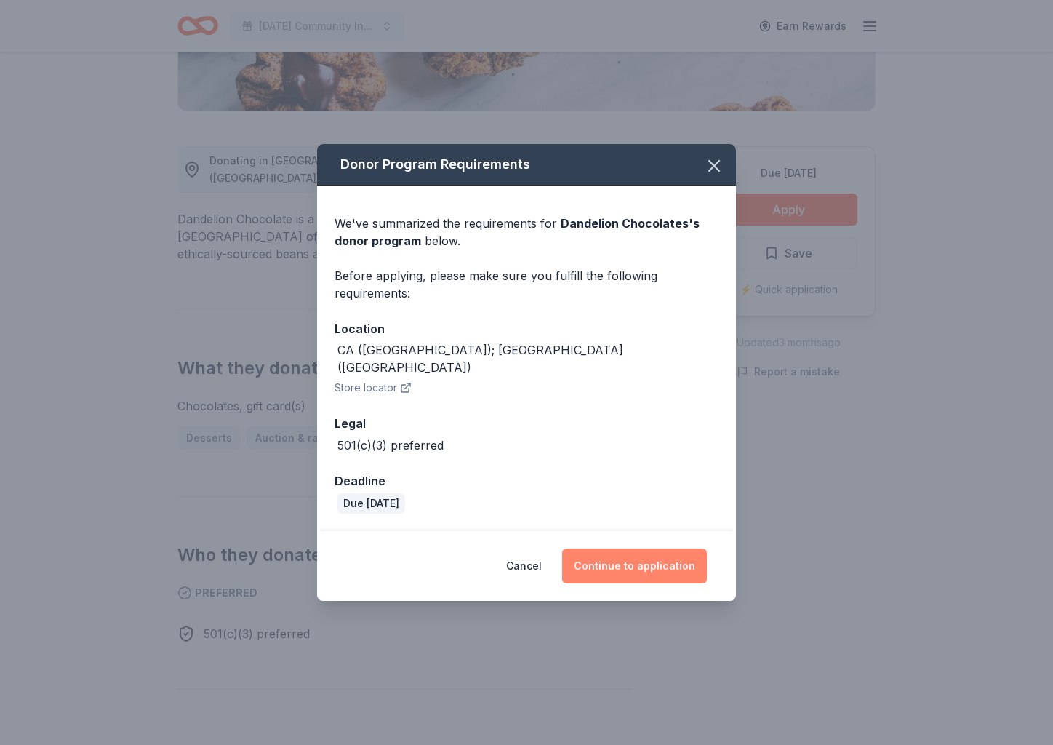
click at [674, 566] on button "Continue to application" at bounding box center [634, 565] width 145 height 35
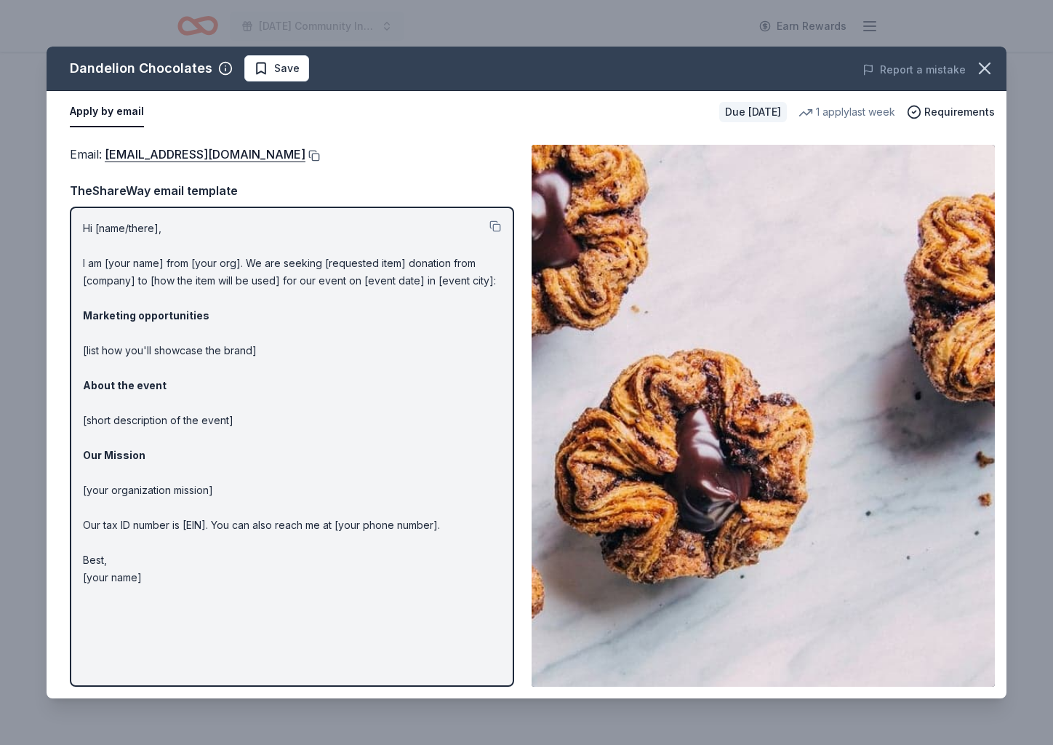
click at [319, 157] on button at bounding box center [312, 156] width 15 height 12
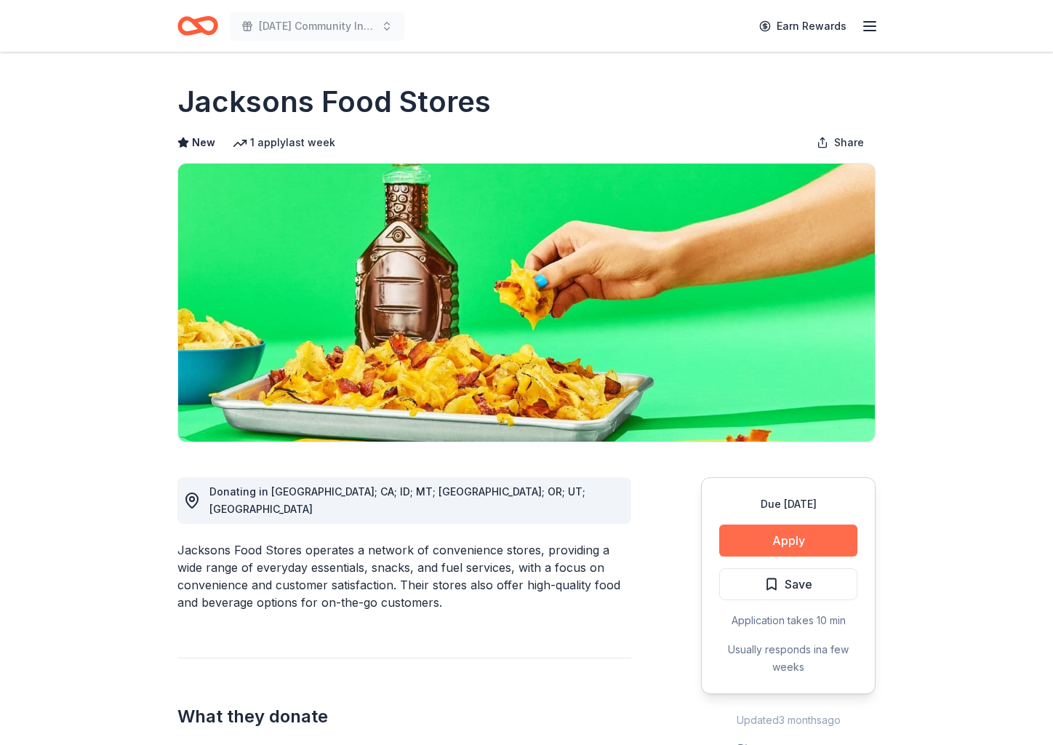
click at [828, 543] on button "Apply" at bounding box center [788, 540] width 138 height 32
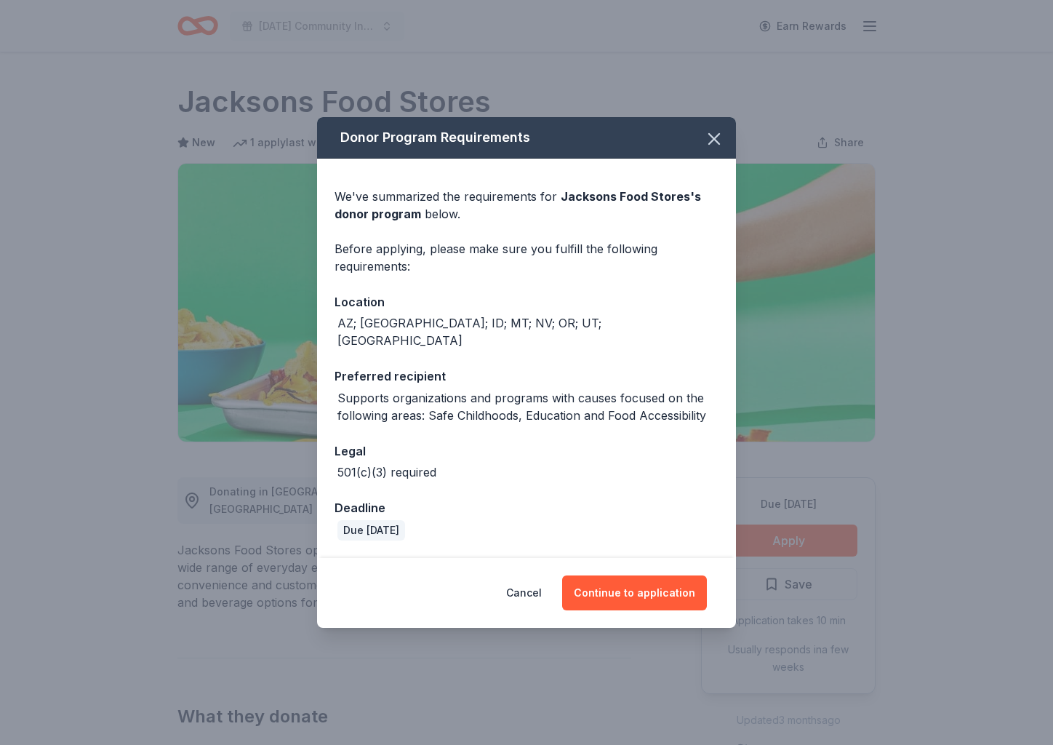
drag, startPoint x: 615, startPoint y: 588, endPoint x: 345, endPoint y: 584, distance: 270.6
click at [614, 588] on button "Continue to application" at bounding box center [634, 592] width 145 height 35
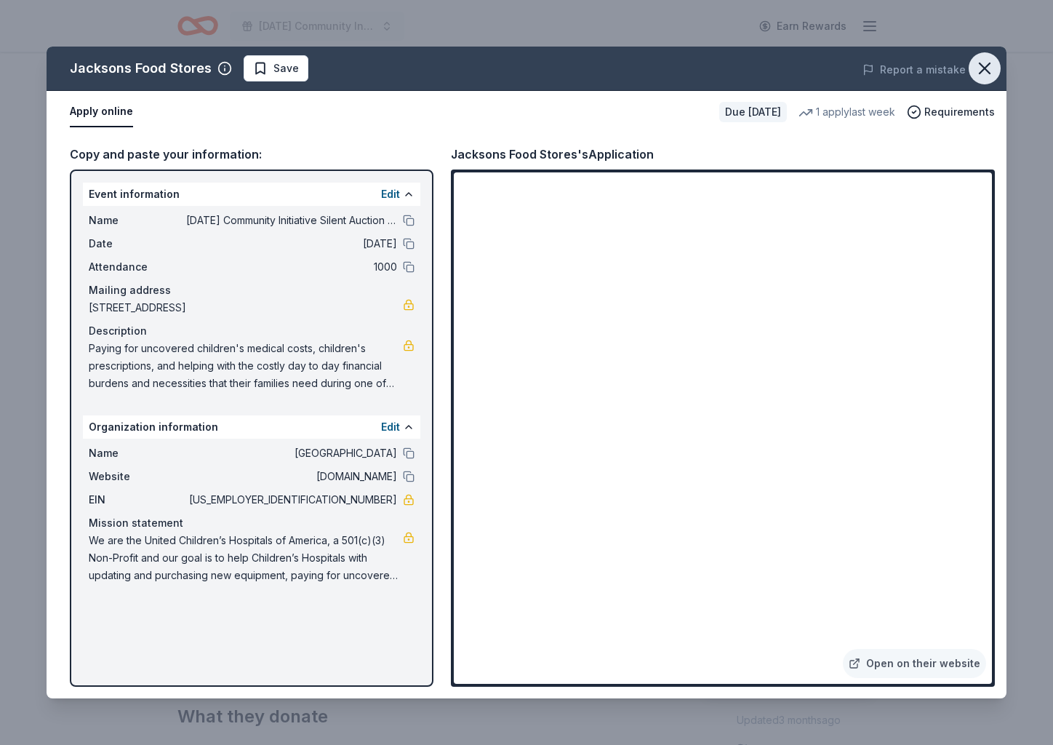
click at [986, 72] on icon "button" at bounding box center [985, 68] width 20 height 20
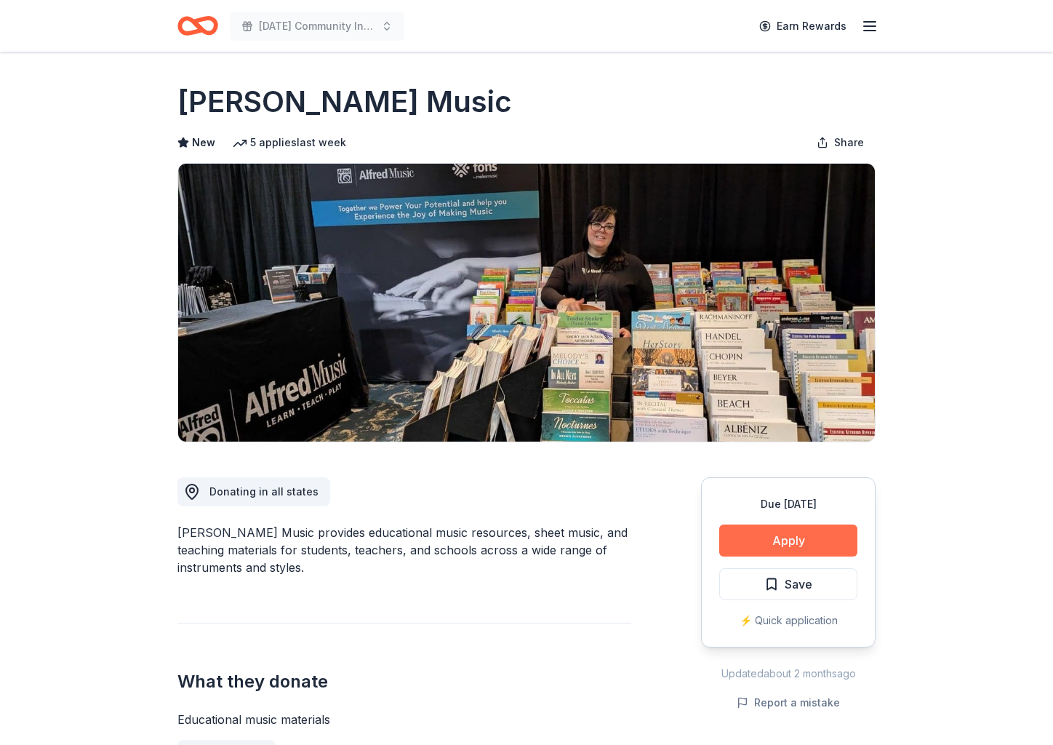
click at [795, 527] on button "Apply" at bounding box center [788, 540] width 138 height 32
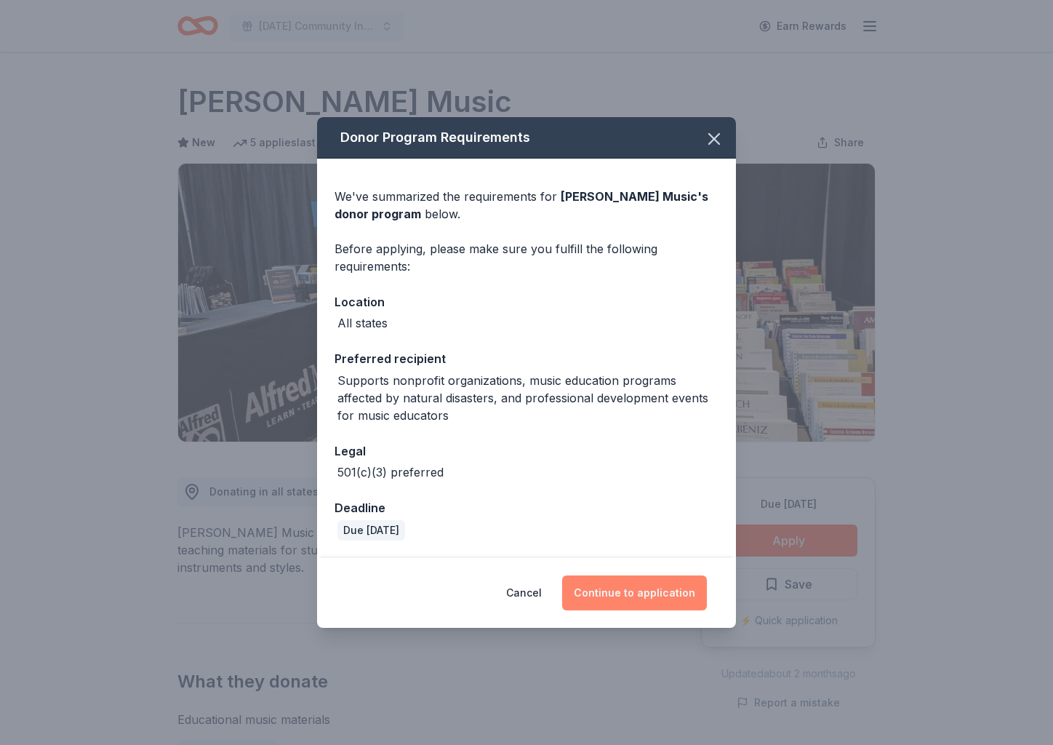
drag, startPoint x: 654, startPoint y: 588, endPoint x: 642, endPoint y: 588, distance: 12.4
click at [652, 588] on button "Continue to application" at bounding box center [634, 592] width 145 height 35
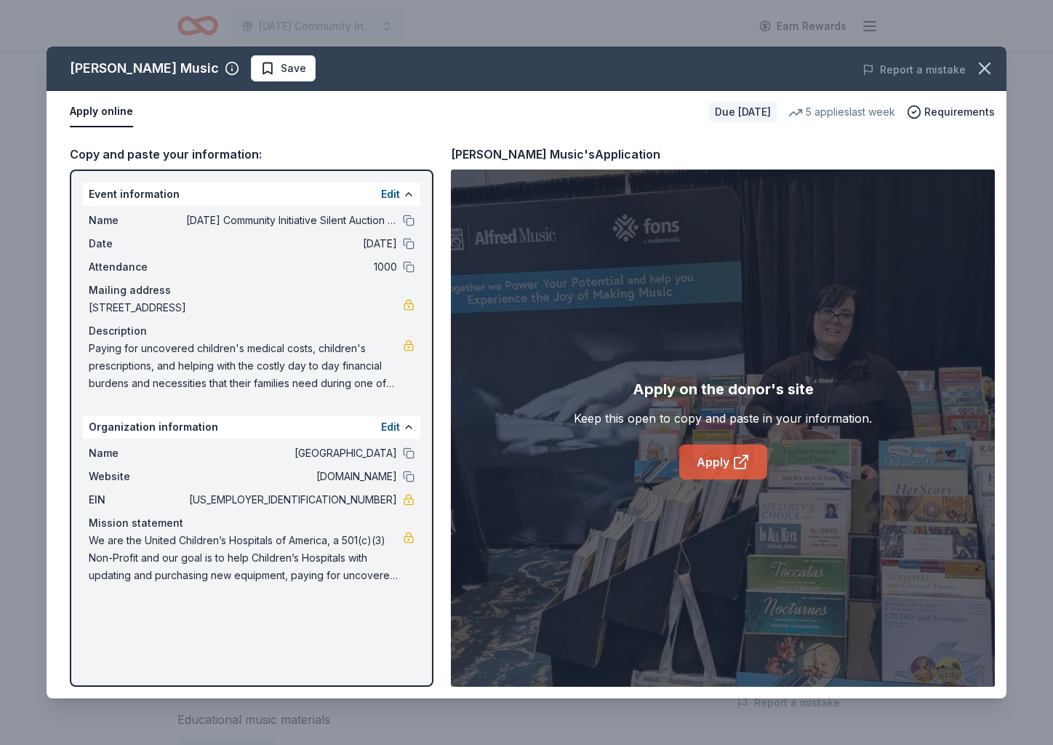
click at [709, 457] on link "Apply" at bounding box center [723, 461] width 88 height 35
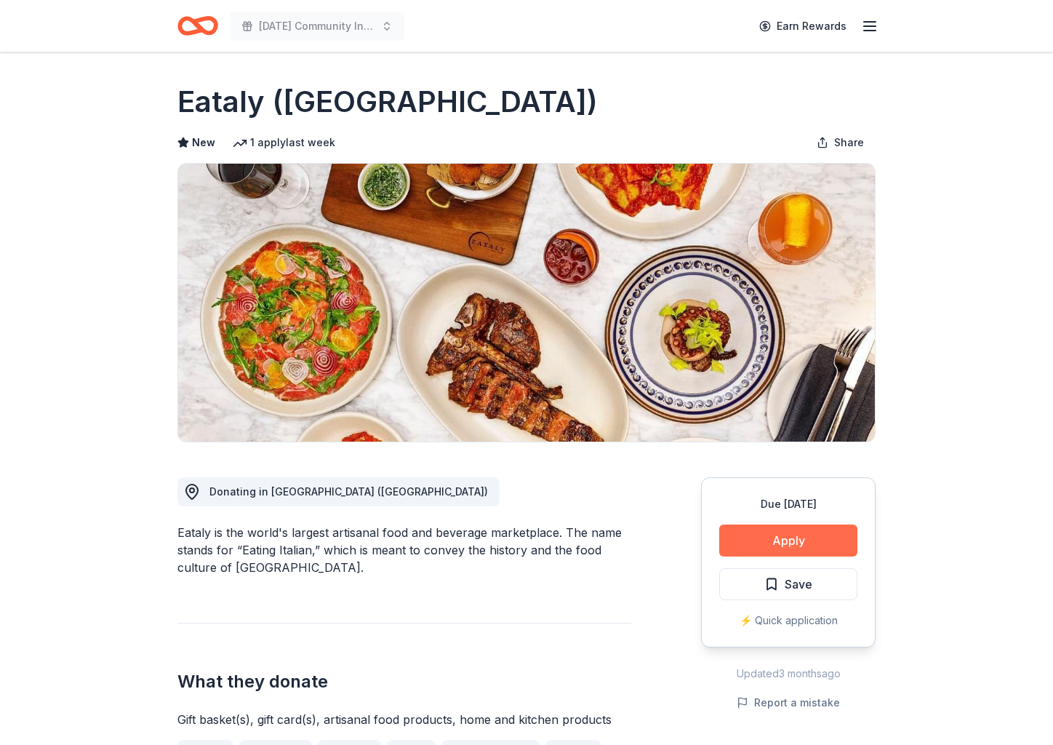
click at [781, 541] on button "Apply" at bounding box center [788, 540] width 138 height 32
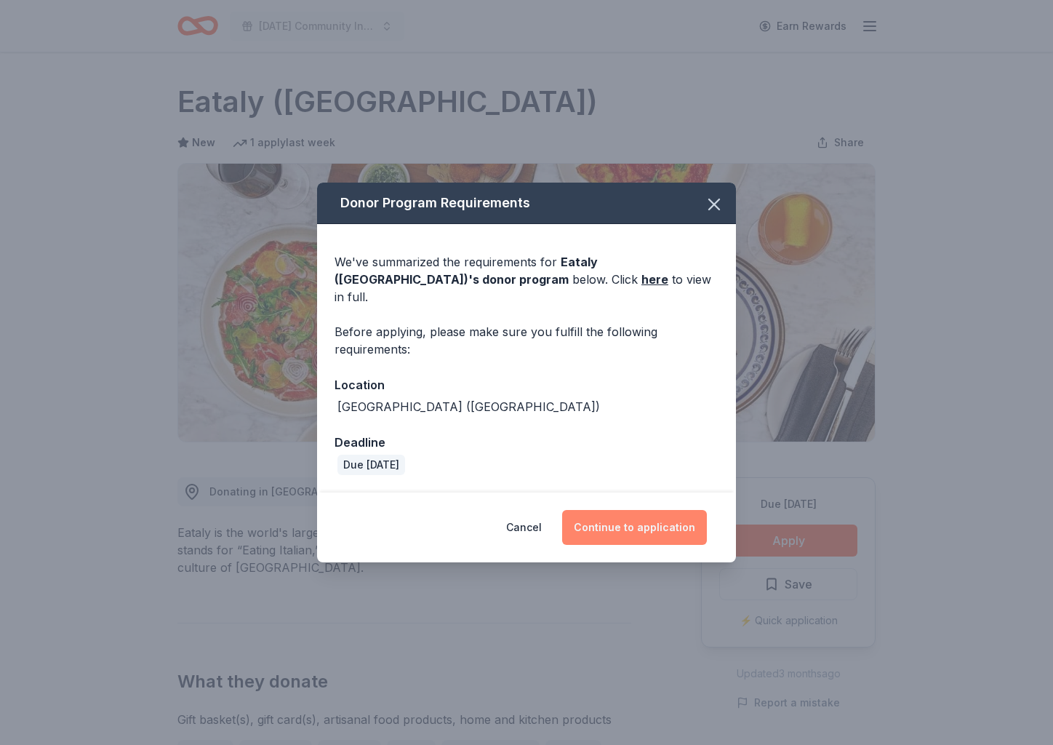
drag, startPoint x: 658, startPoint y: 517, endPoint x: 638, endPoint y: 514, distance: 19.9
click at [657, 517] on button "Continue to application" at bounding box center [634, 527] width 145 height 35
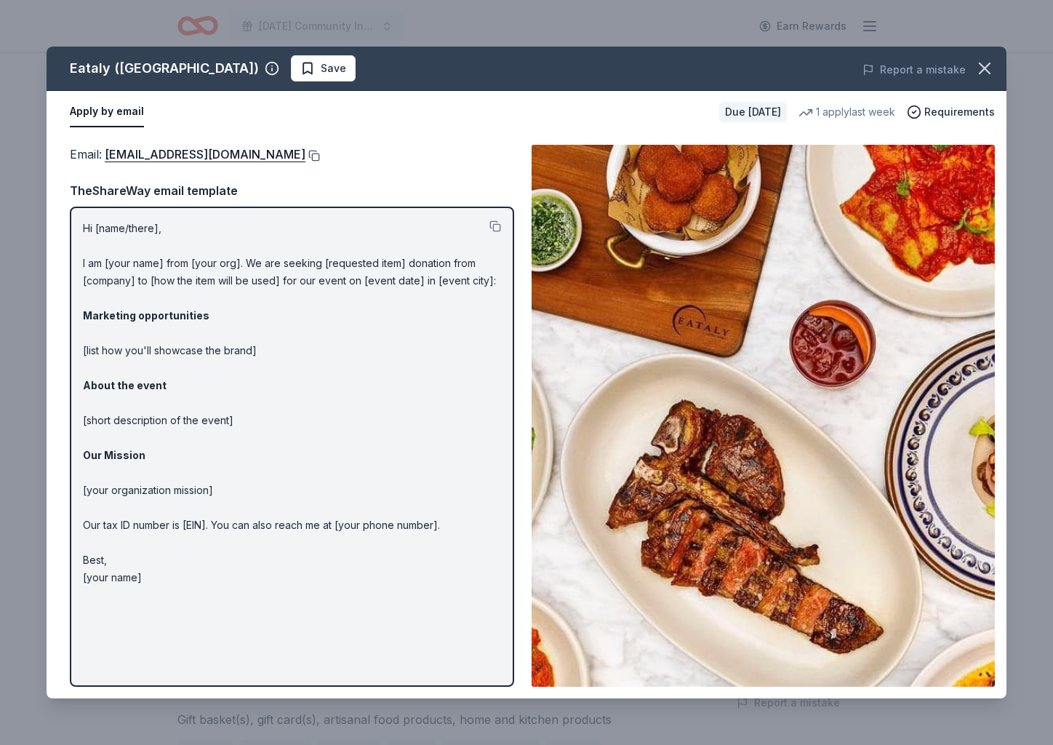
click at [305, 152] on button at bounding box center [312, 156] width 15 height 12
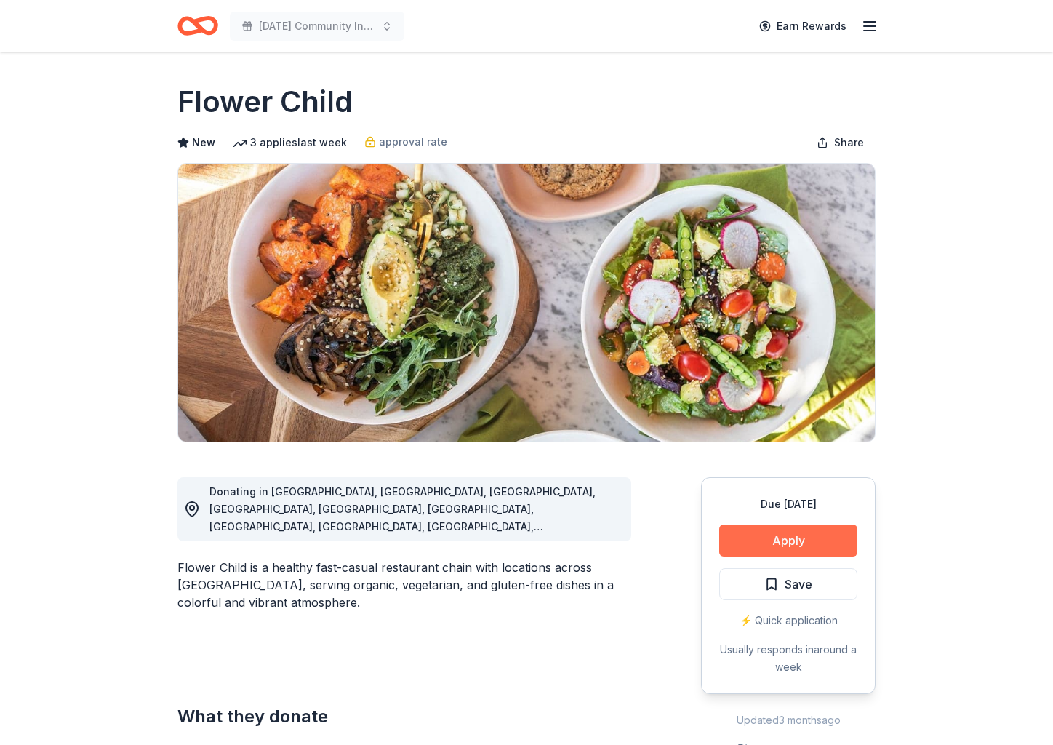
click at [819, 542] on button "Apply" at bounding box center [788, 540] width 138 height 32
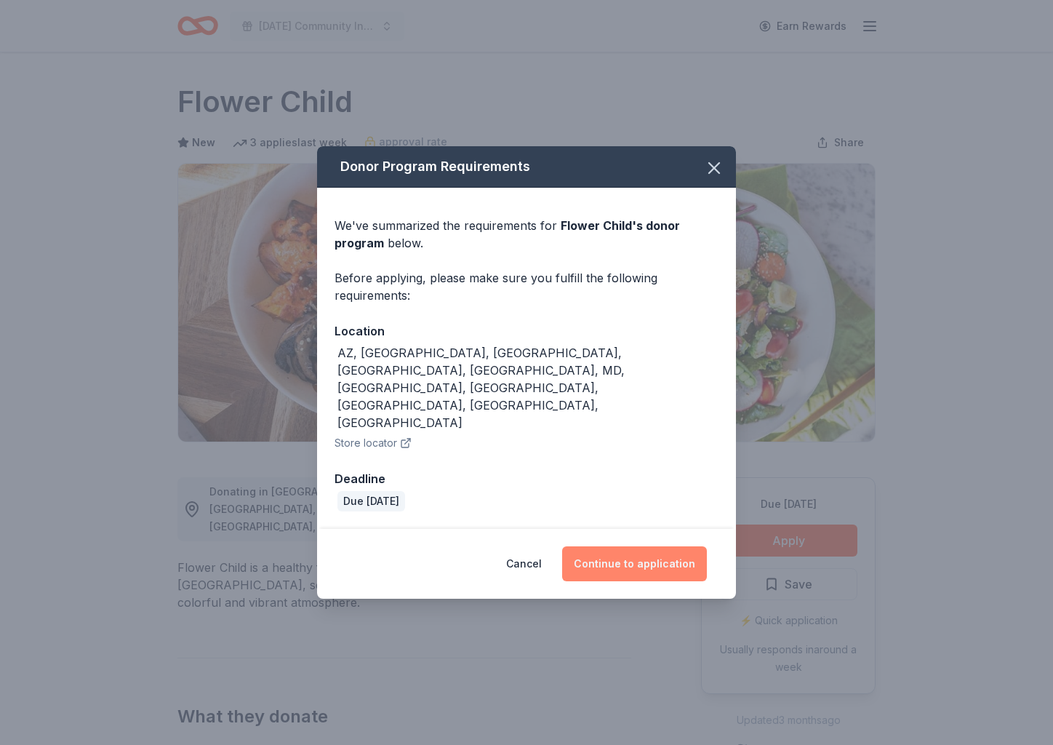
click at [673, 546] on button "Continue to application" at bounding box center [634, 563] width 145 height 35
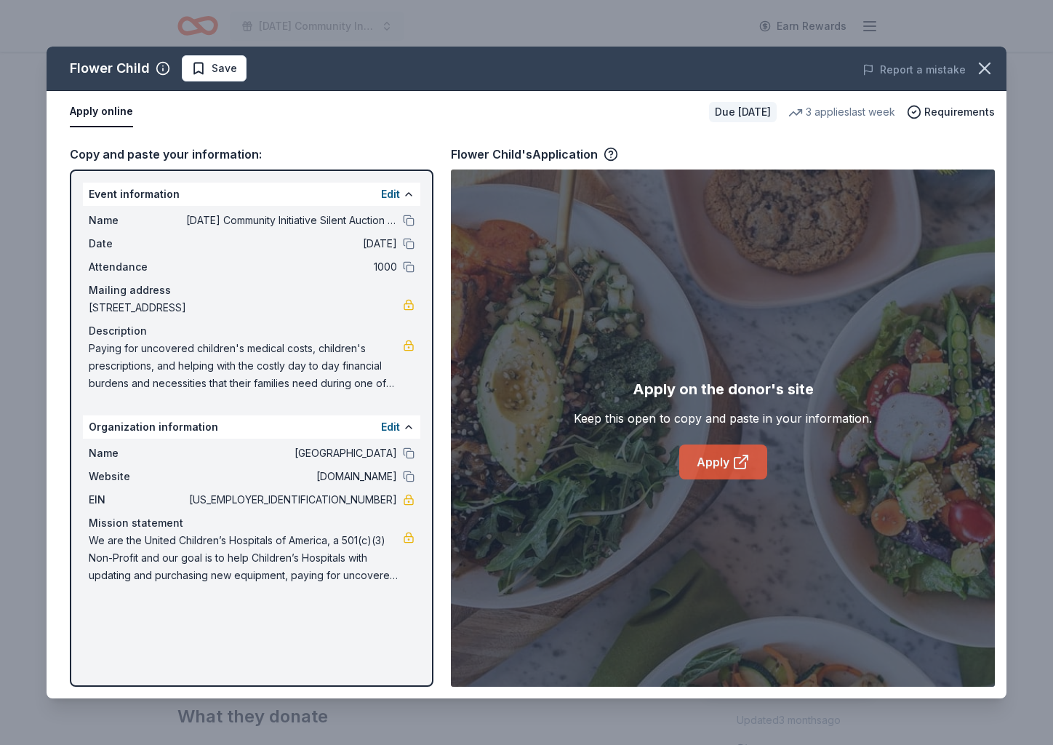
click at [708, 474] on link "Apply" at bounding box center [723, 461] width 88 height 35
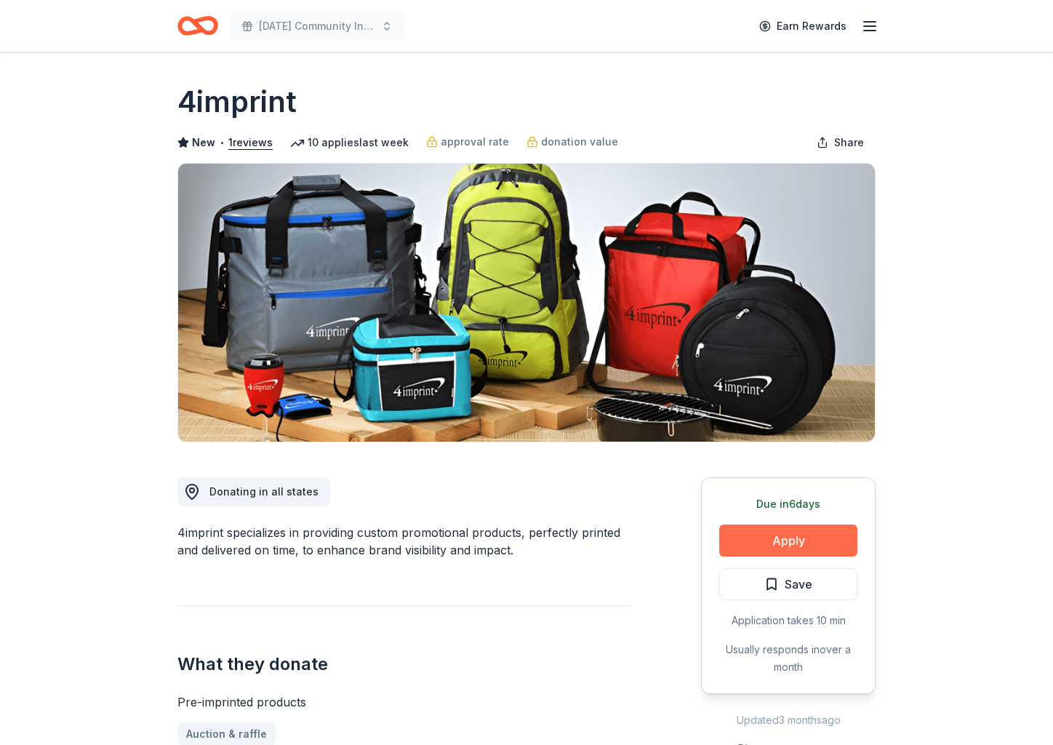
click at [810, 542] on button "Apply" at bounding box center [788, 540] width 138 height 32
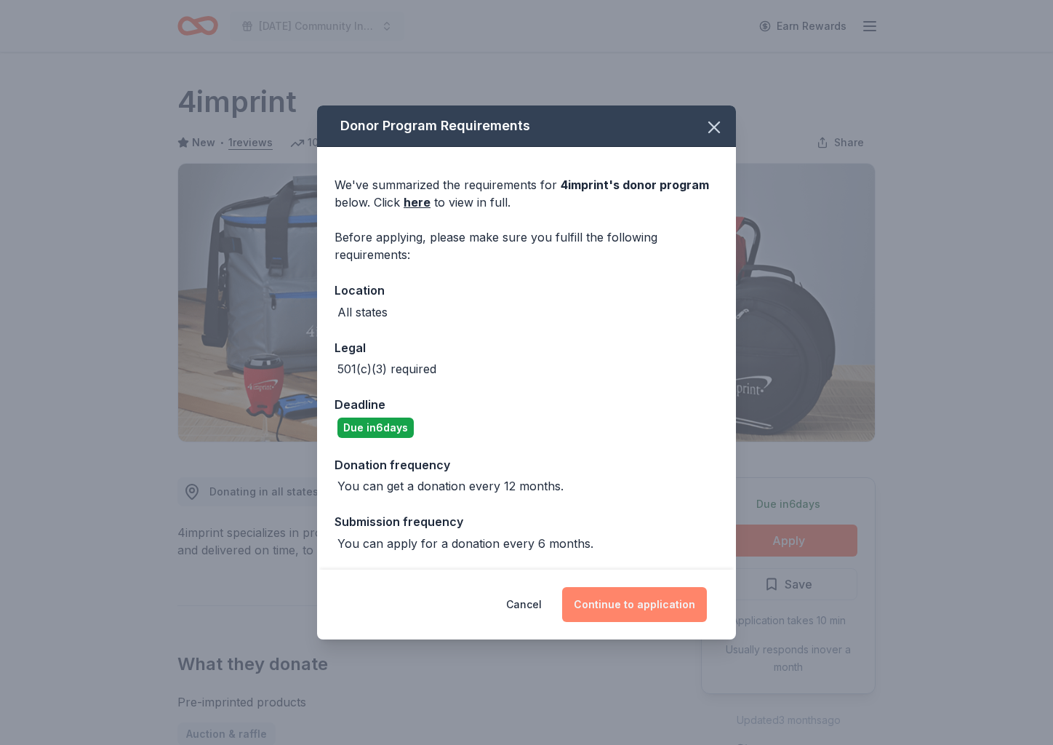
click at [695, 600] on button "Continue to application" at bounding box center [634, 604] width 145 height 35
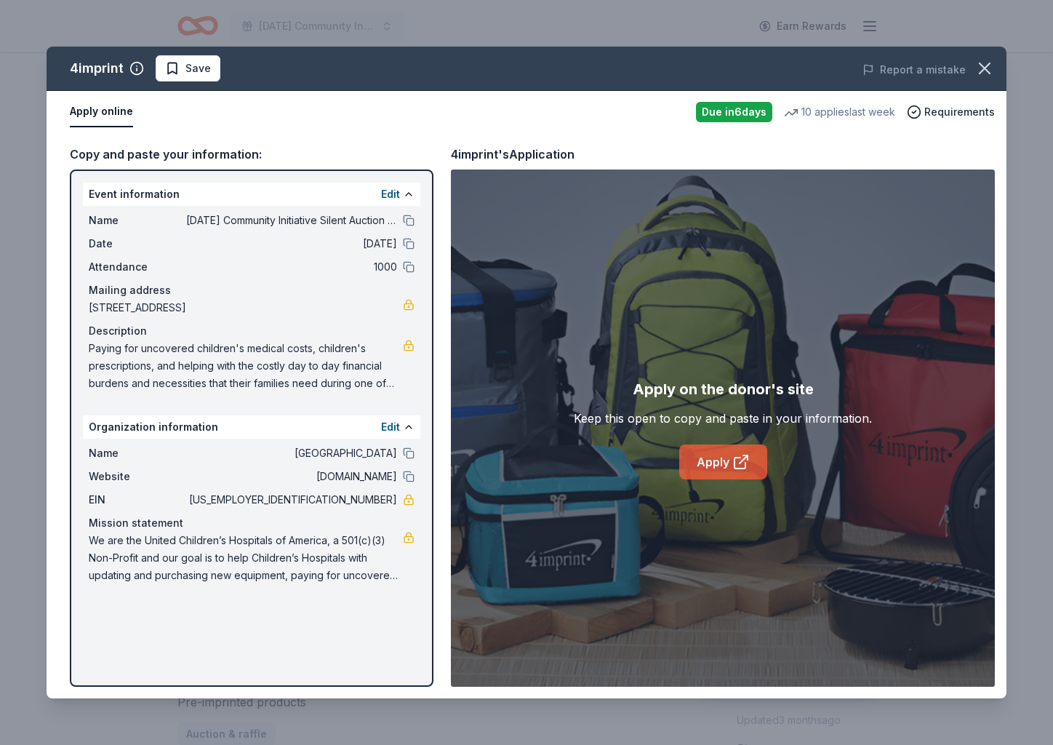
click at [719, 468] on link "Apply" at bounding box center [723, 461] width 88 height 35
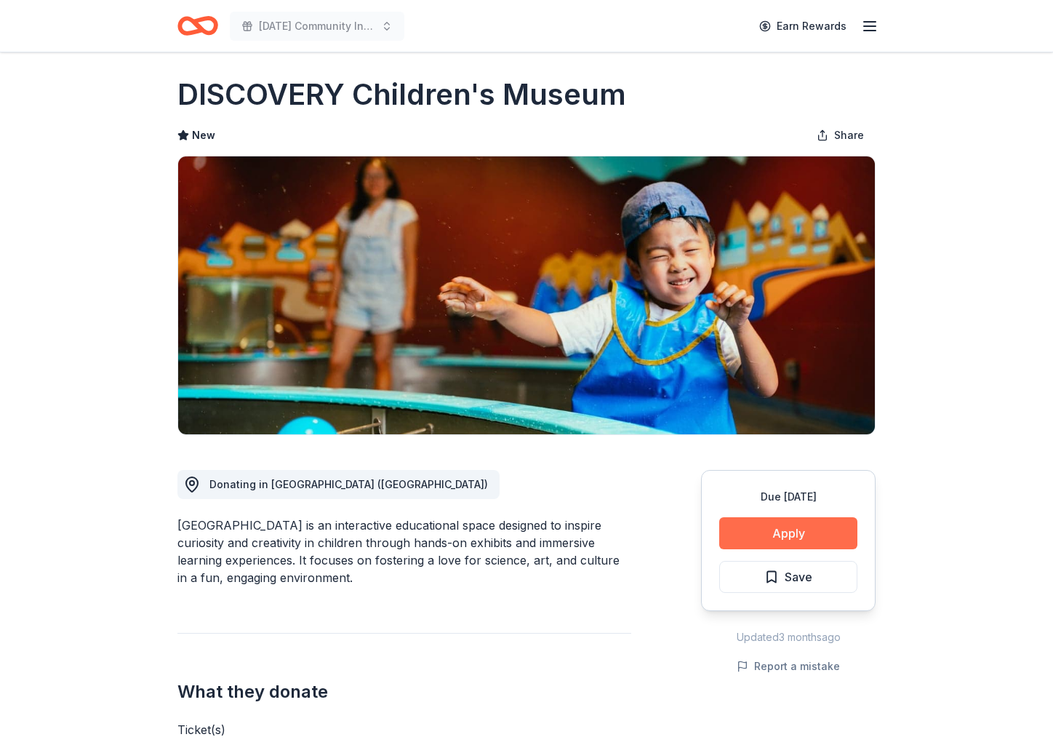
scroll to position [12, 1]
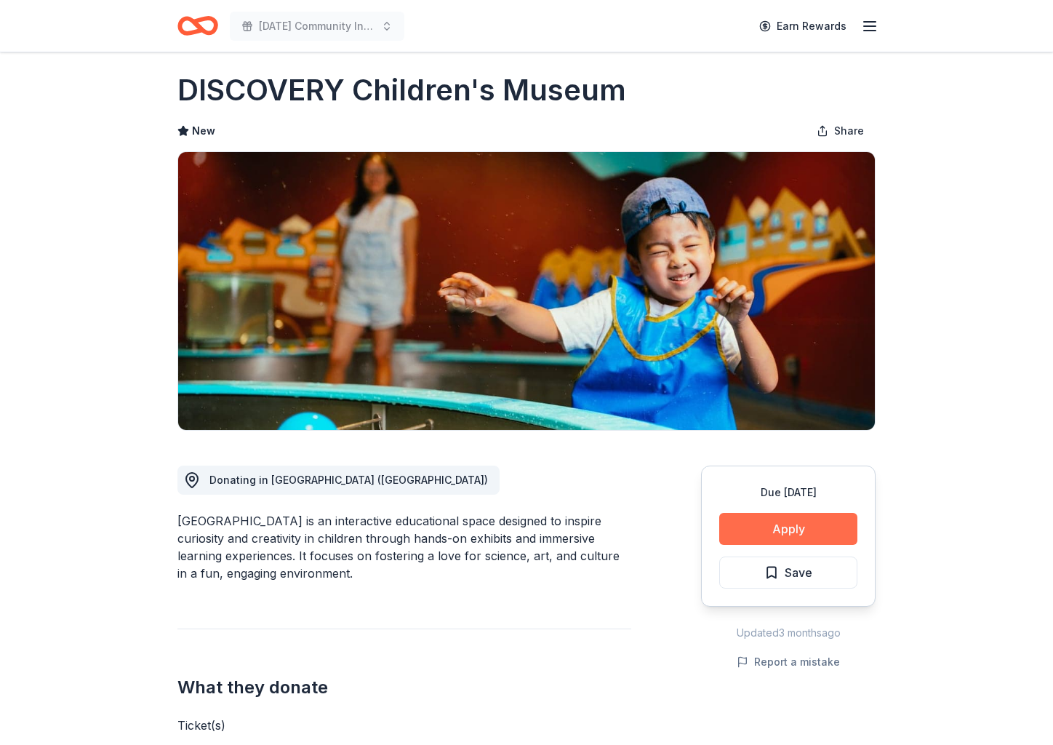
click at [810, 547] on div "Due in 36 days Apply Save" at bounding box center [788, 536] width 175 height 141
click at [766, 531] on button "Apply" at bounding box center [788, 529] width 138 height 32
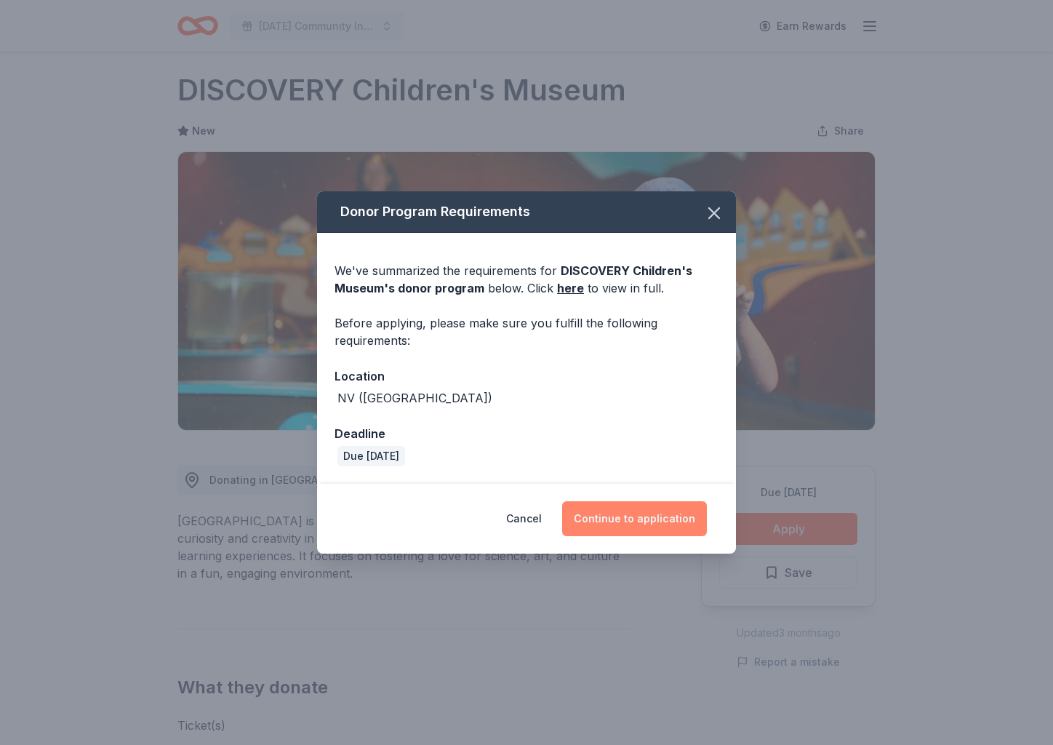
click at [682, 516] on button "Continue to application" at bounding box center [634, 518] width 145 height 35
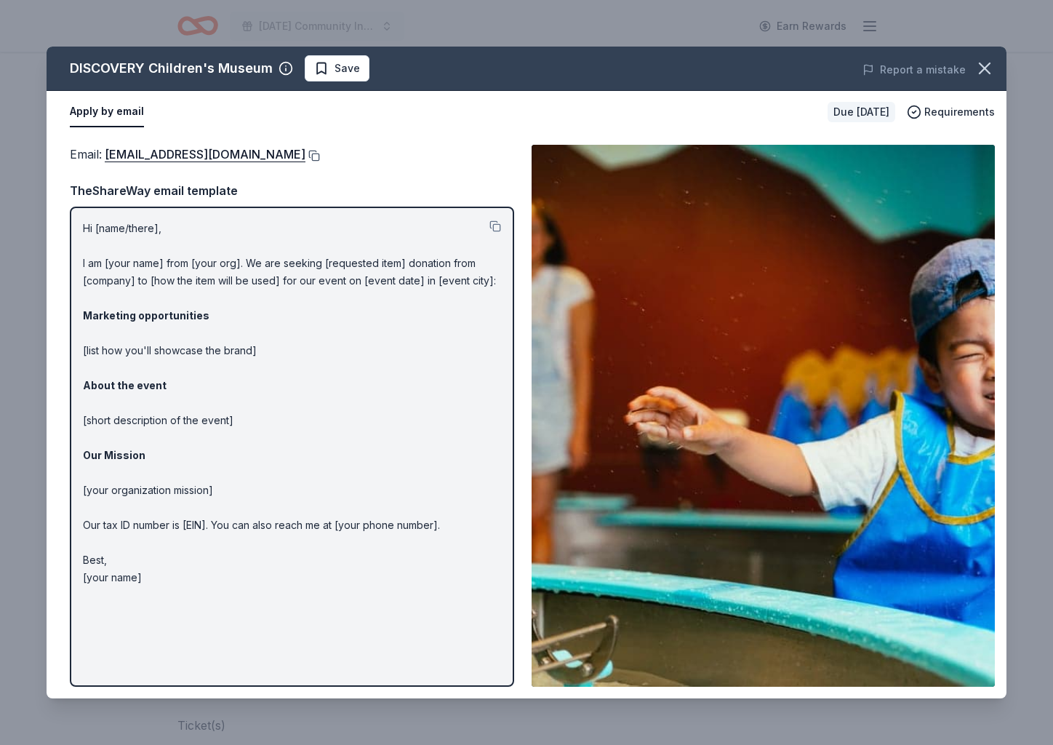
click at [305, 155] on button at bounding box center [312, 156] width 15 height 12
click at [986, 68] on icon "button" at bounding box center [985, 68] width 20 height 20
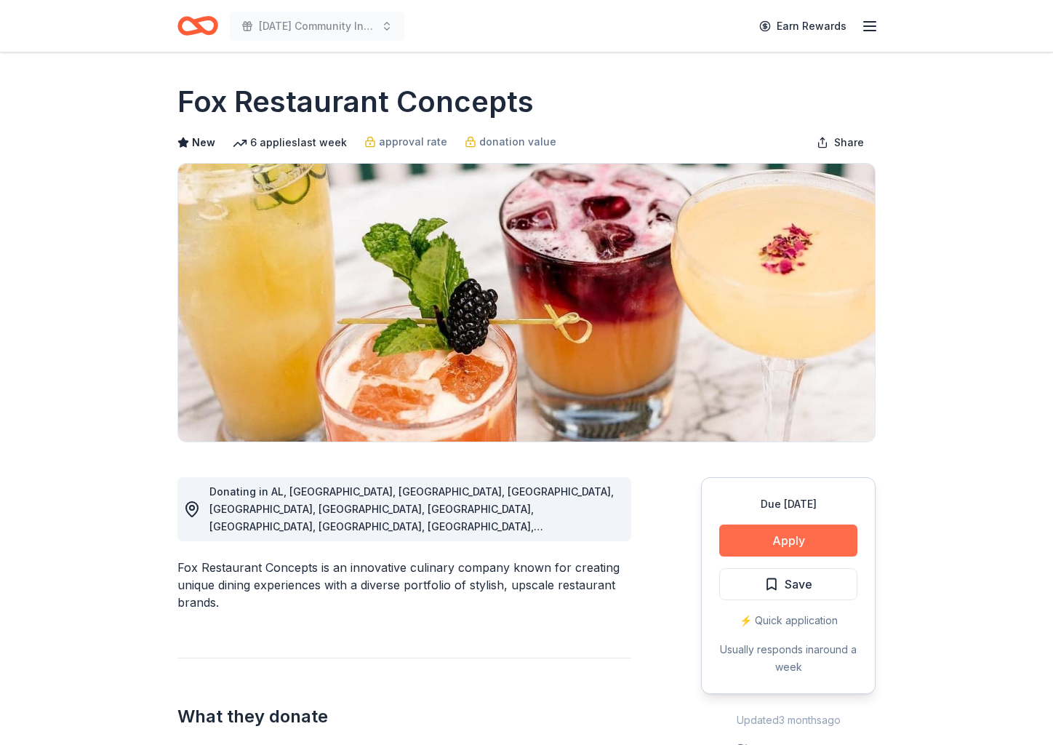
click at [783, 542] on button "Apply" at bounding box center [788, 540] width 138 height 32
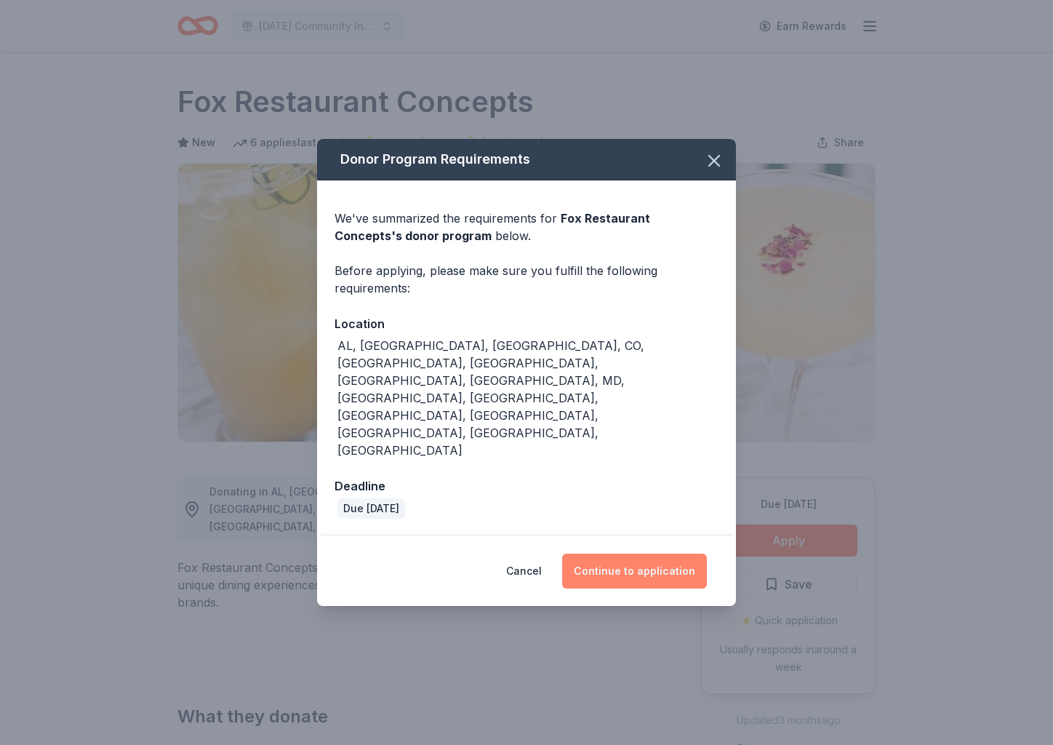
click at [628, 554] on button "Continue to application" at bounding box center [634, 571] width 145 height 35
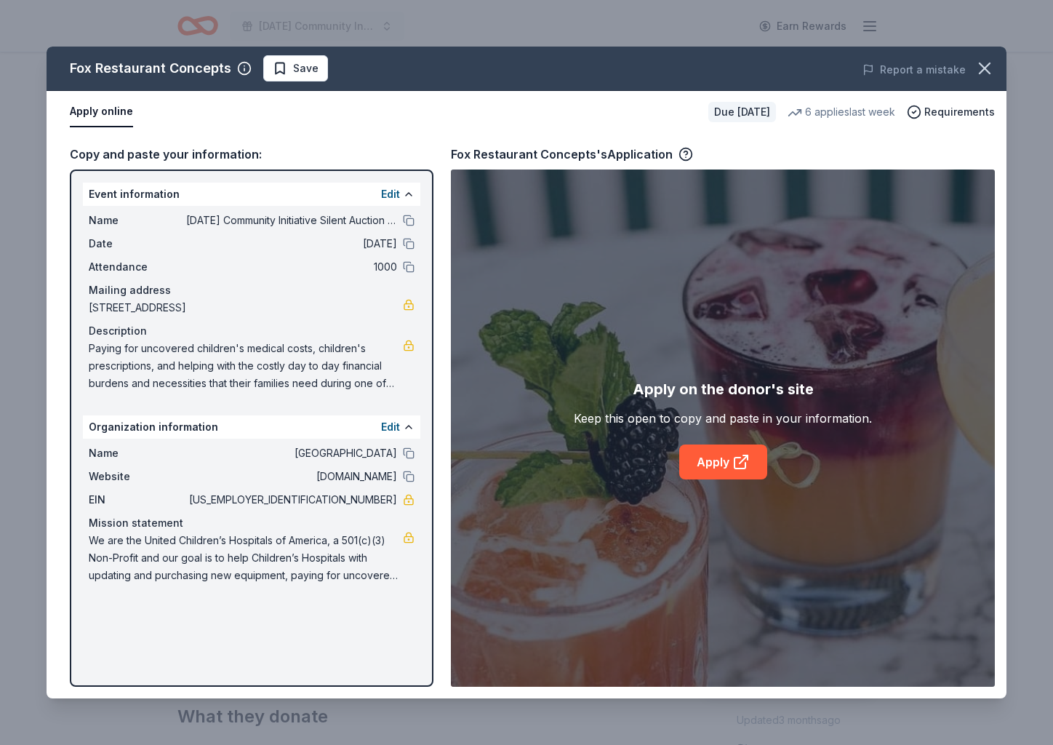
drag, startPoint x: 716, startPoint y: 465, endPoint x: 685, endPoint y: 479, distance: 34.5
click at [712, 467] on link "Apply" at bounding box center [723, 461] width 88 height 35
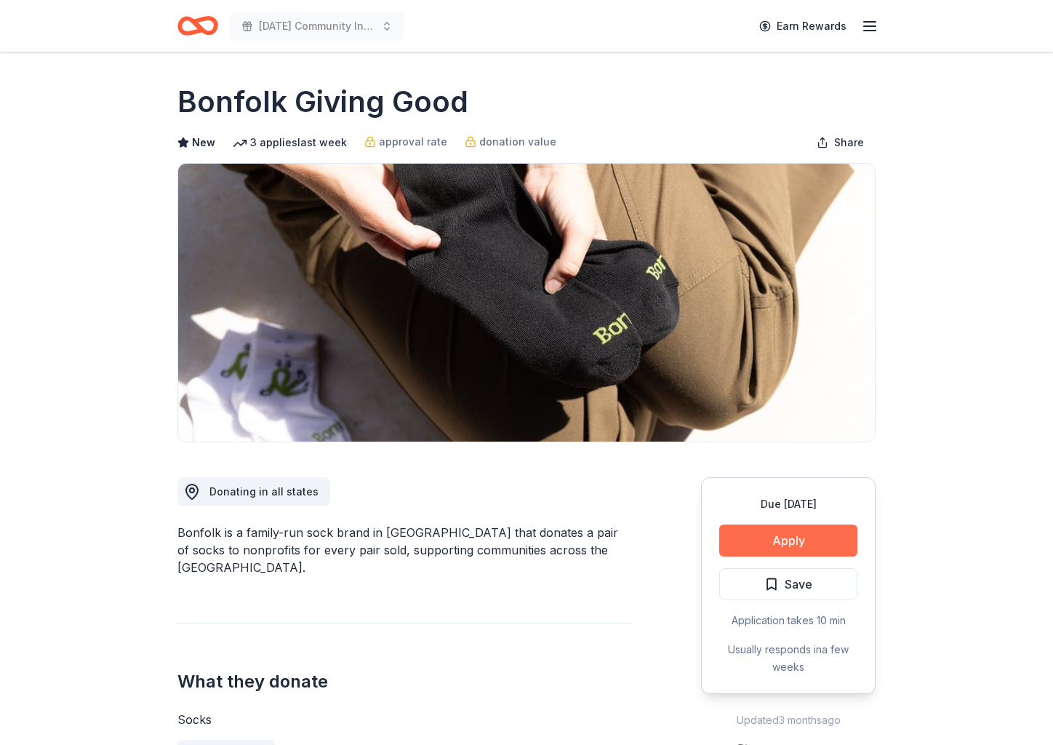
click at [796, 539] on button "Apply" at bounding box center [788, 540] width 138 height 32
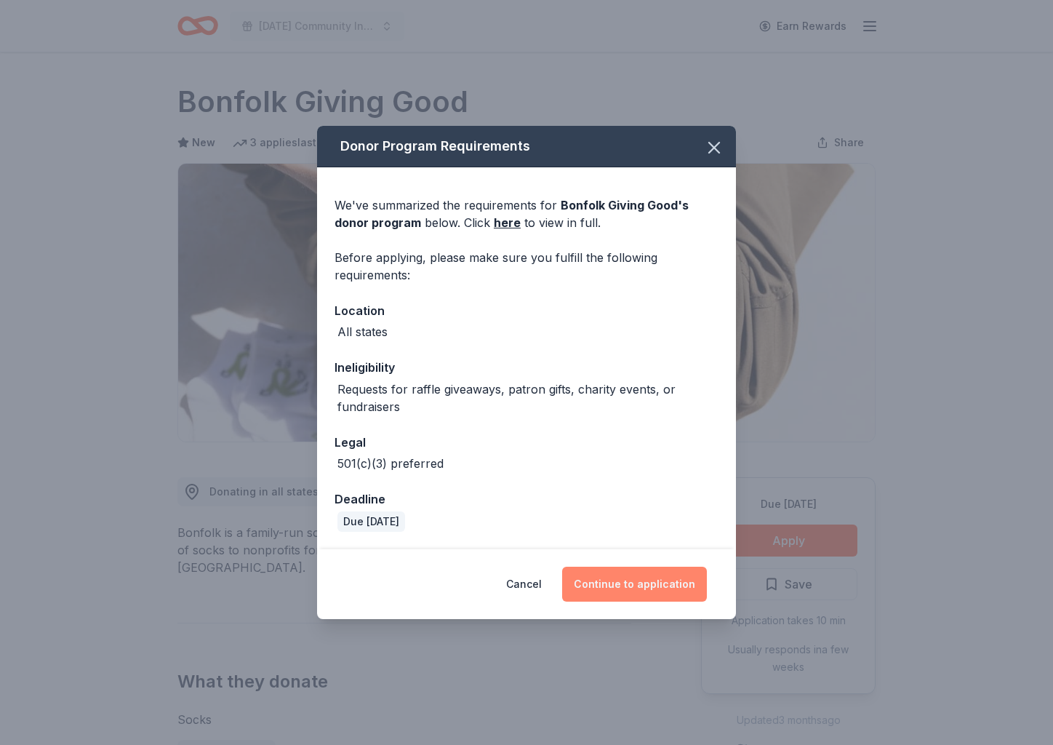
click at [645, 590] on button "Continue to application" at bounding box center [634, 584] width 145 height 35
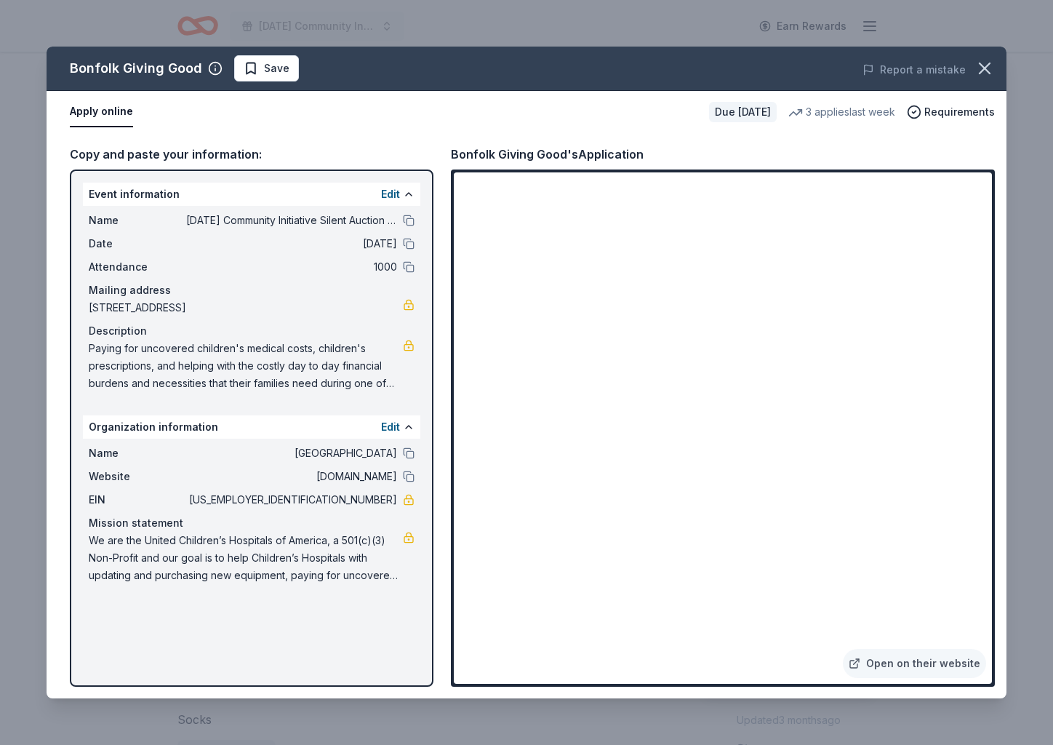
drag, startPoint x: 988, startPoint y: 68, endPoint x: 934, endPoint y: 164, distance: 110.7
click at [988, 68] on icon "button" at bounding box center [985, 68] width 20 height 20
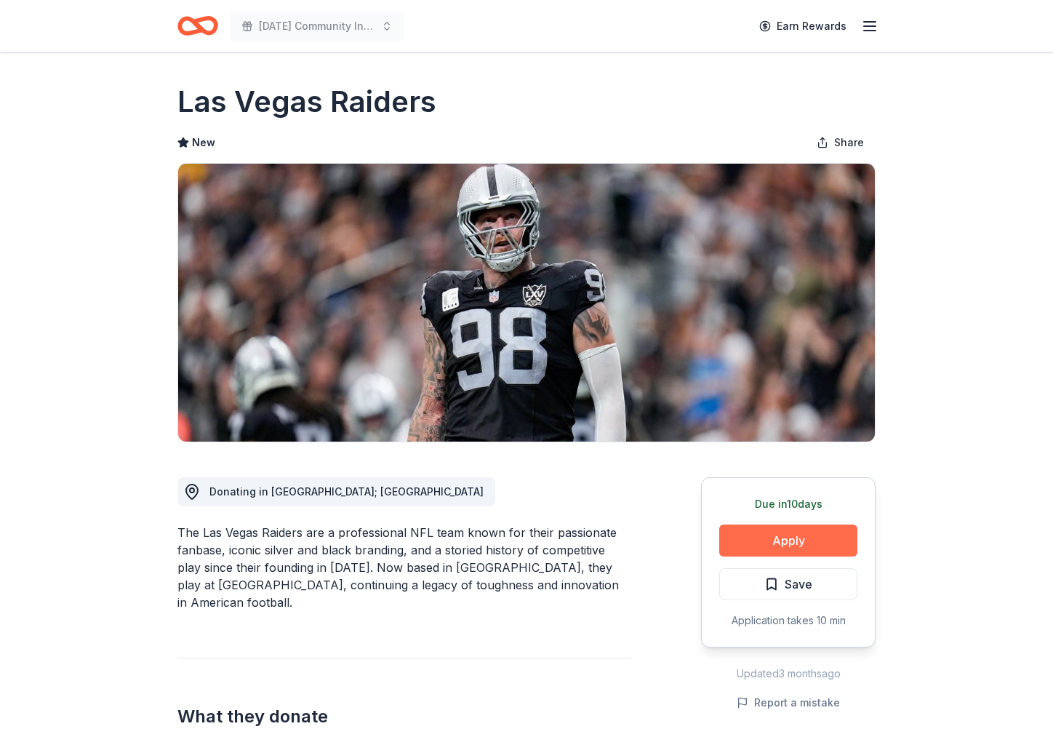
click at [815, 541] on button "Apply" at bounding box center [788, 540] width 138 height 32
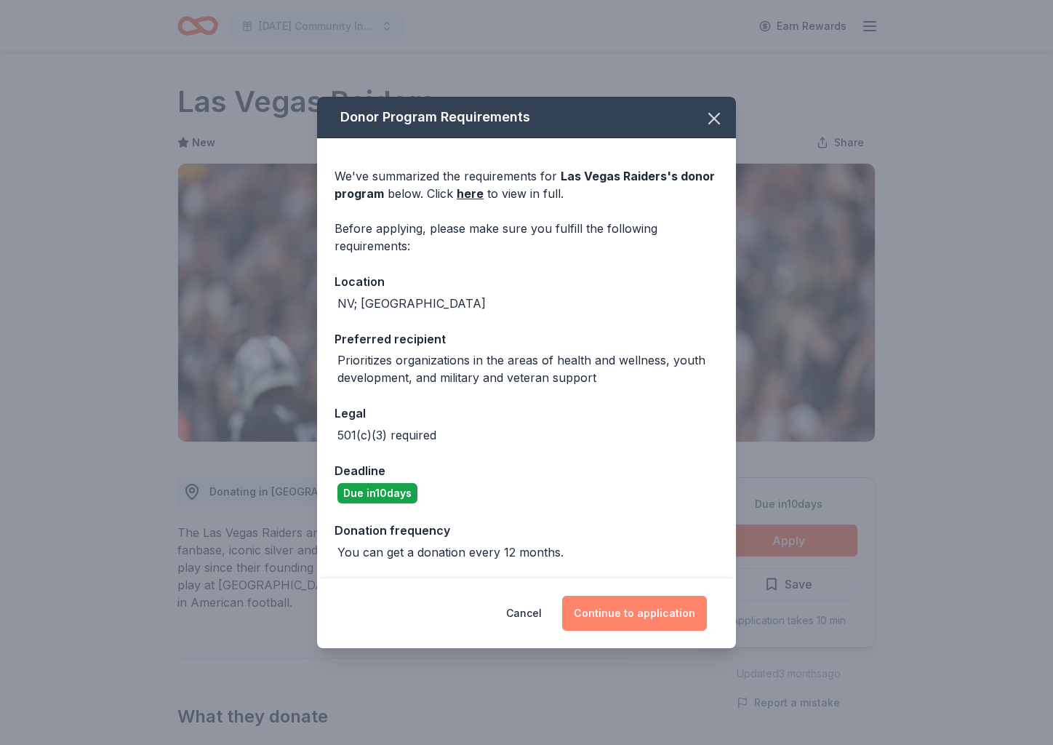
click at [667, 607] on button "Continue to application" at bounding box center [634, 613] width 145 height 35
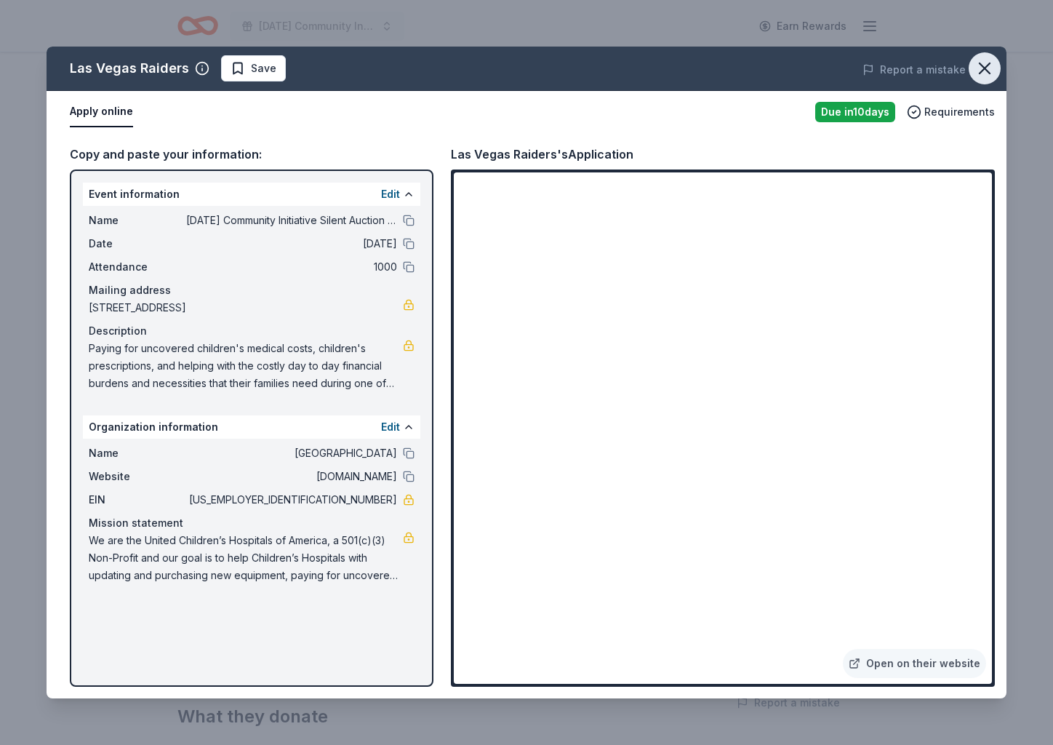
click at [988, 69] on icon "button" at bounding box center [985, 68] width 20 height 20
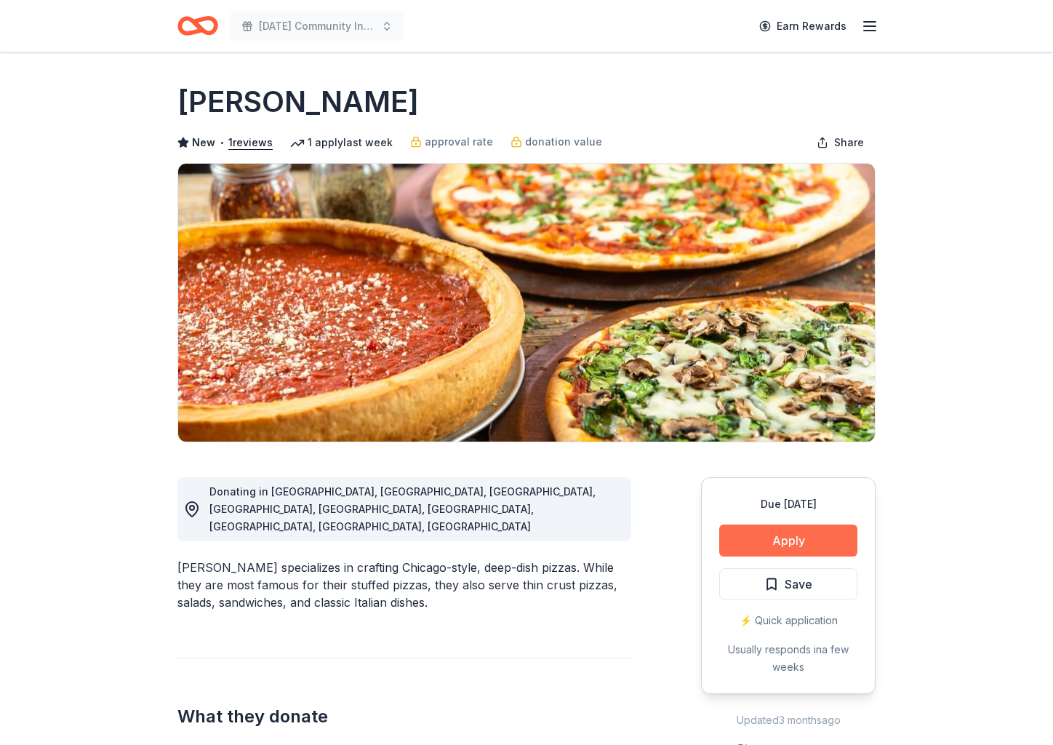
click at [805, 537] on button "Apply" at bounding box center [788, 540] width 138 height 32
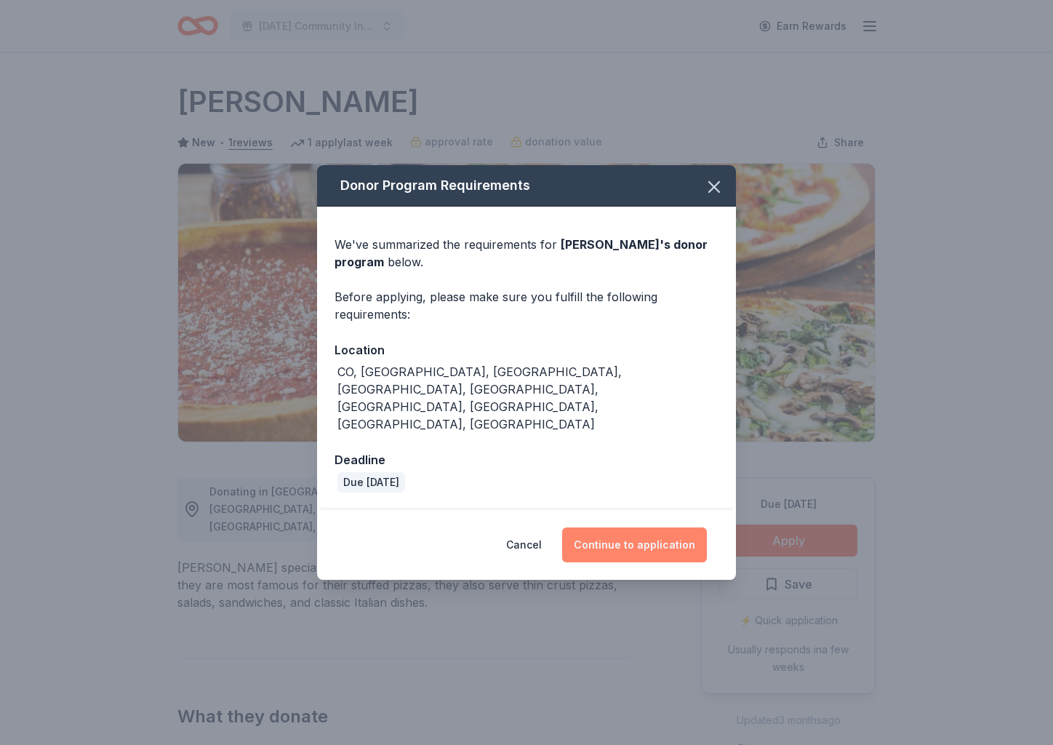
click at [645, 527] on button "Continue to application" at bounding box center [634, 544] width 145 height 35
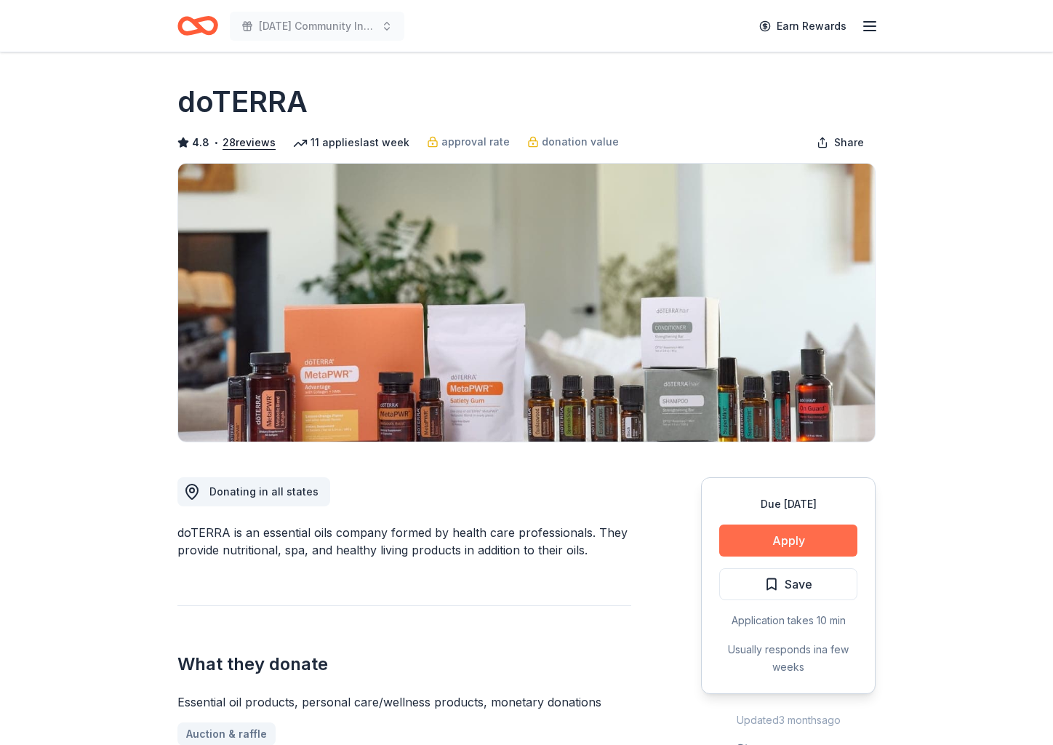
click at [844, 546] on button "Apply" at bounding box center [788, 540] width 138 height 32
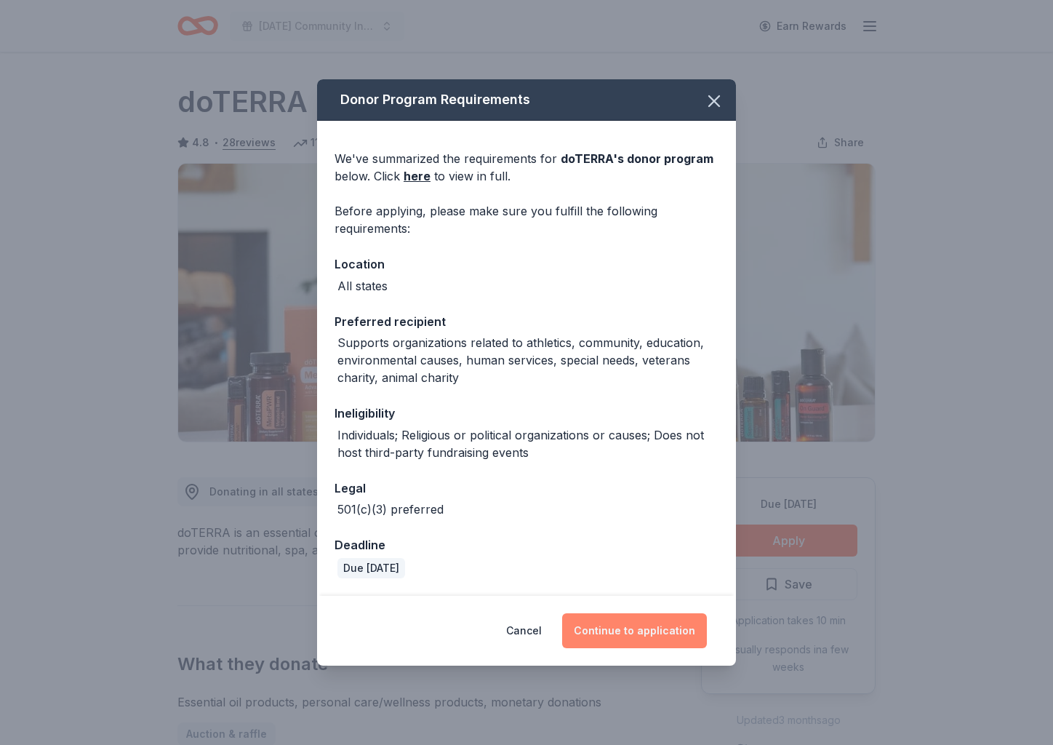
click at [660, 634] on button "Continue to application" at bounding box center [634, 630] width 145 height 35
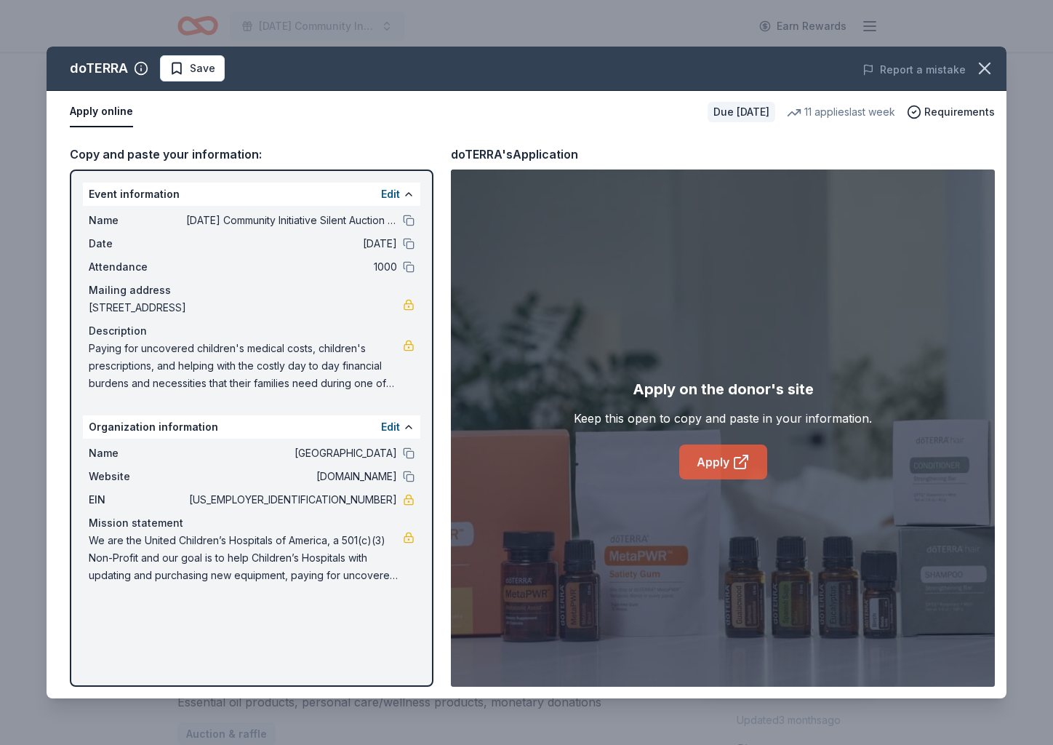
click at [719, 463] on link "Apply" at bounding box center [723, 461] width 88 height 35
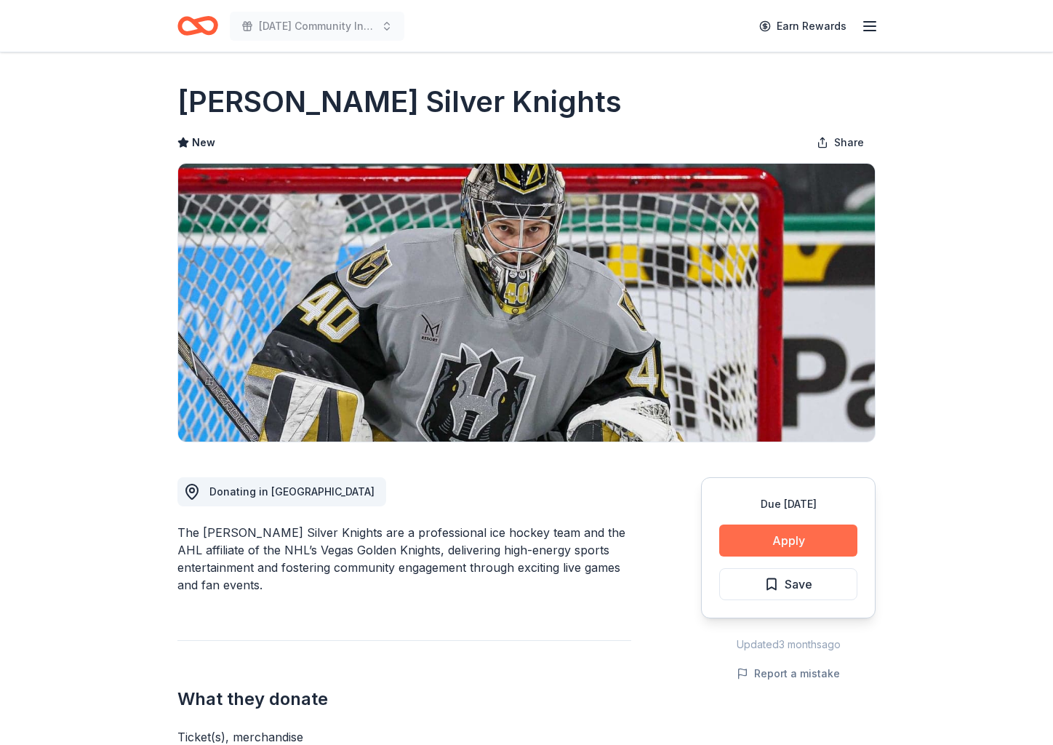
click at [783, 541] on button "Apply" at bounding box center [788, 540] width 138 height 32
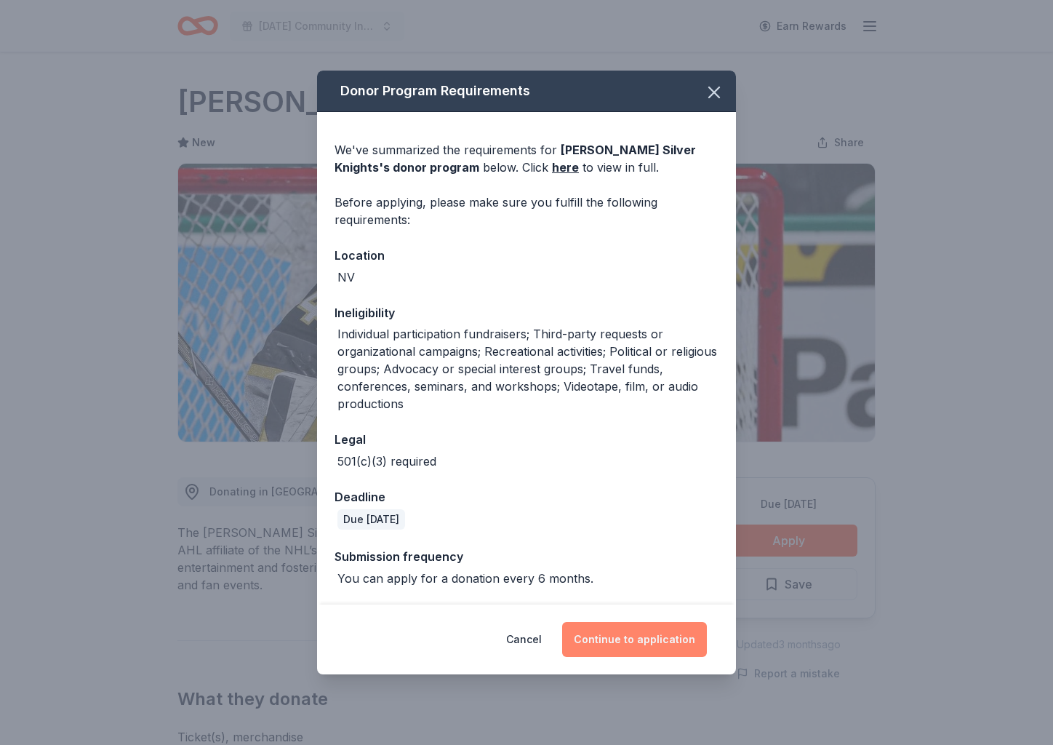
click at [624, 639] on button "Continue to application" at bounding box center [634, 639] width 145 height 35
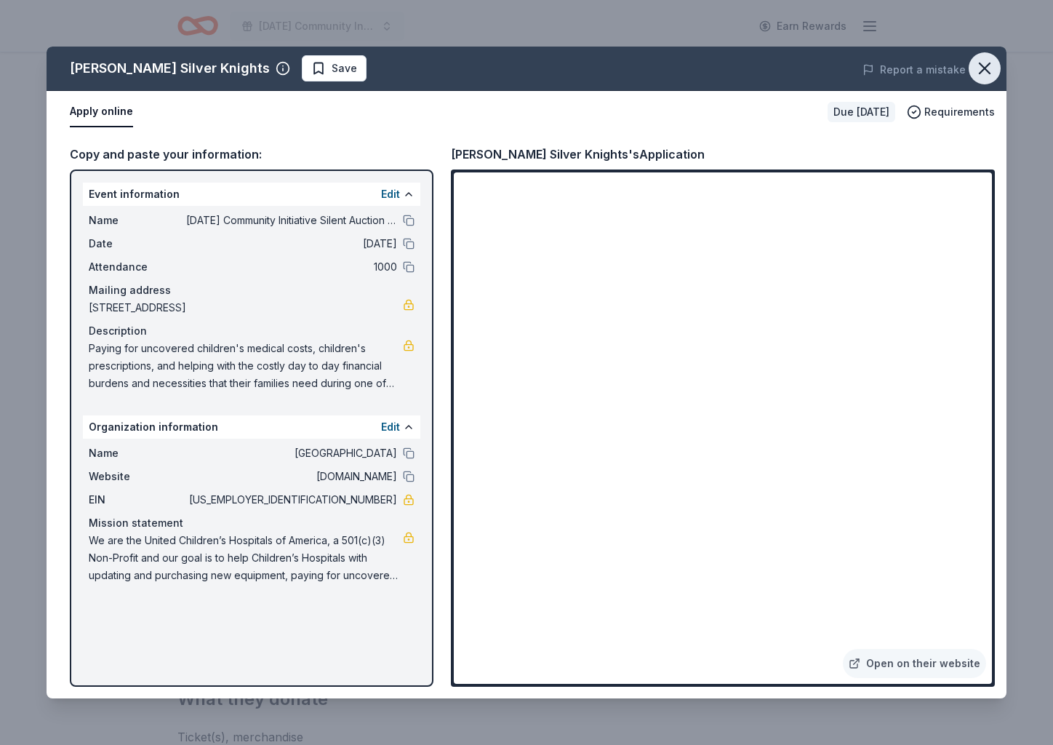
click at [983, 66] on icon "button" at bounding box center [985, 68] width 10 height 10
